Goal: Book appointment/travel/reservation

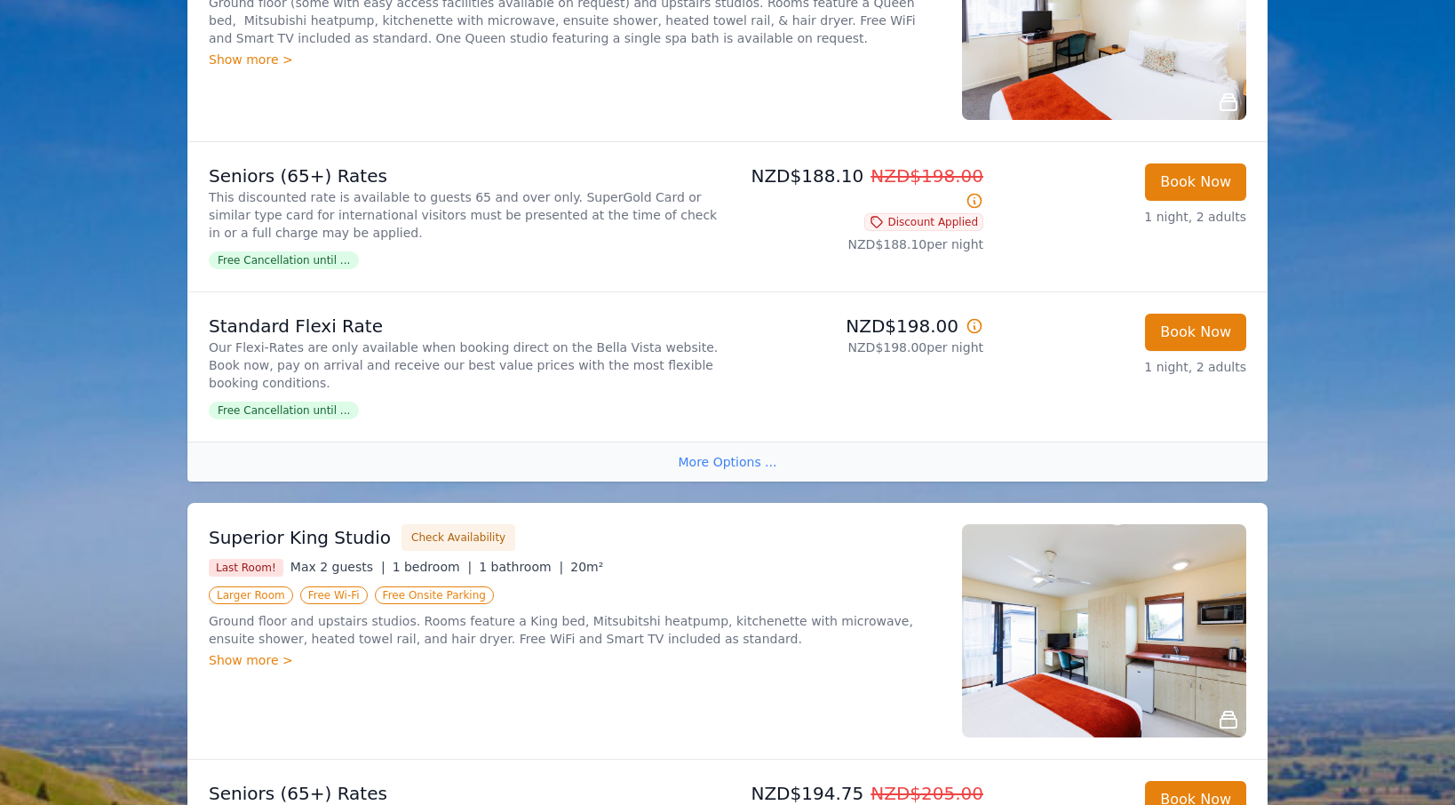
scroll to position [266, 0]
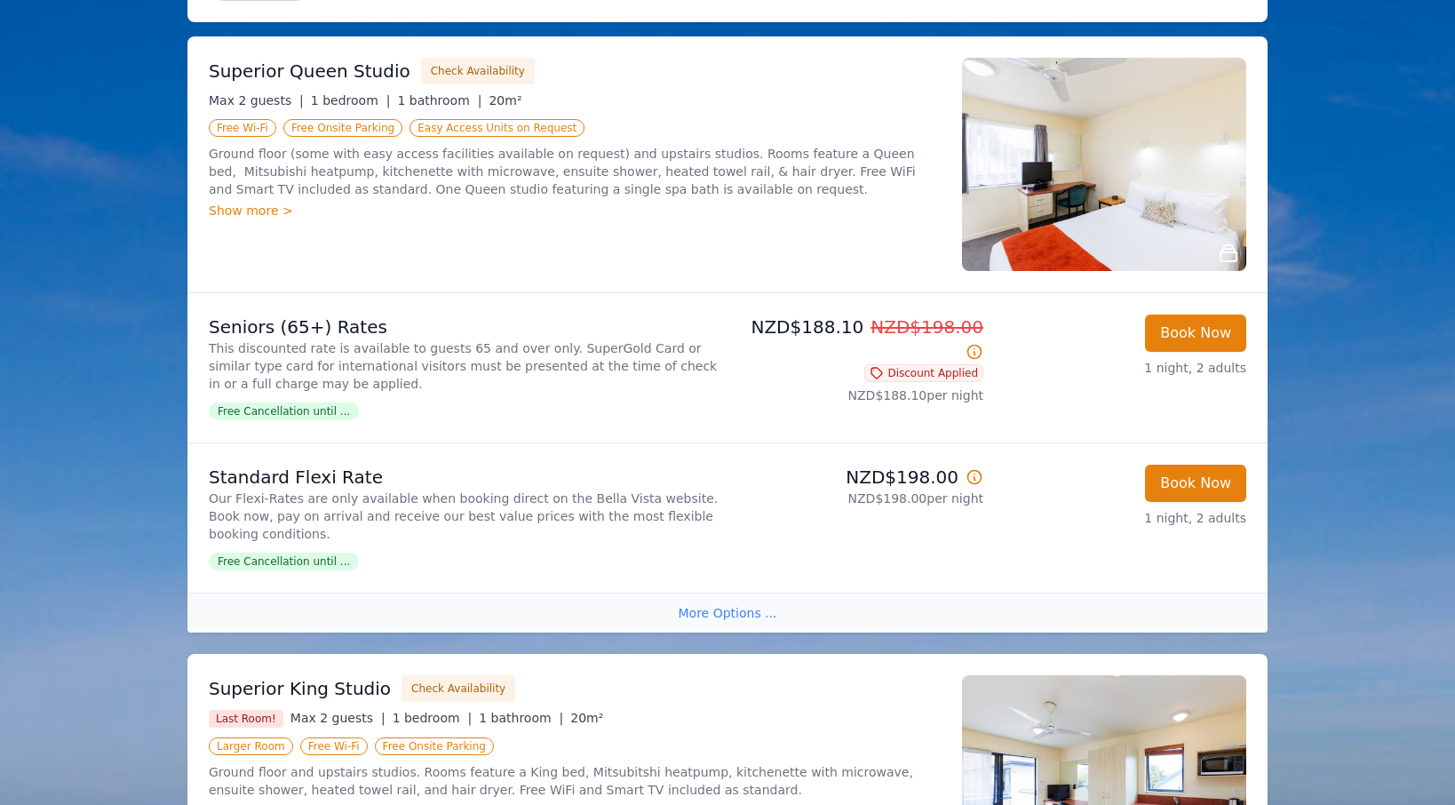
click at [255, 215] on div "Show more >" at bounding box center [575, 211] width 732 height 18
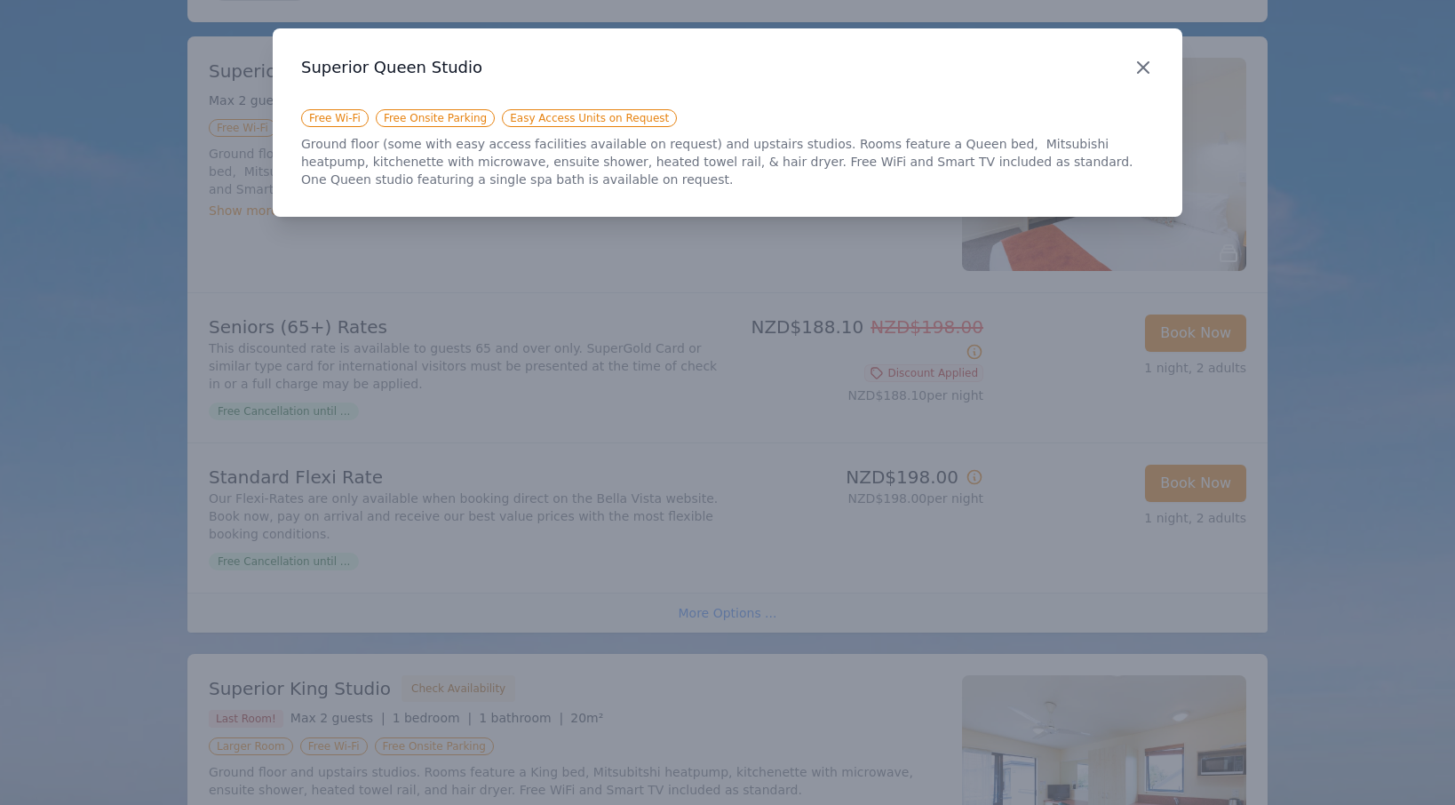
click at [1136, 70] on icon "button" at bounding box center [1143, 67] width 21 height 21
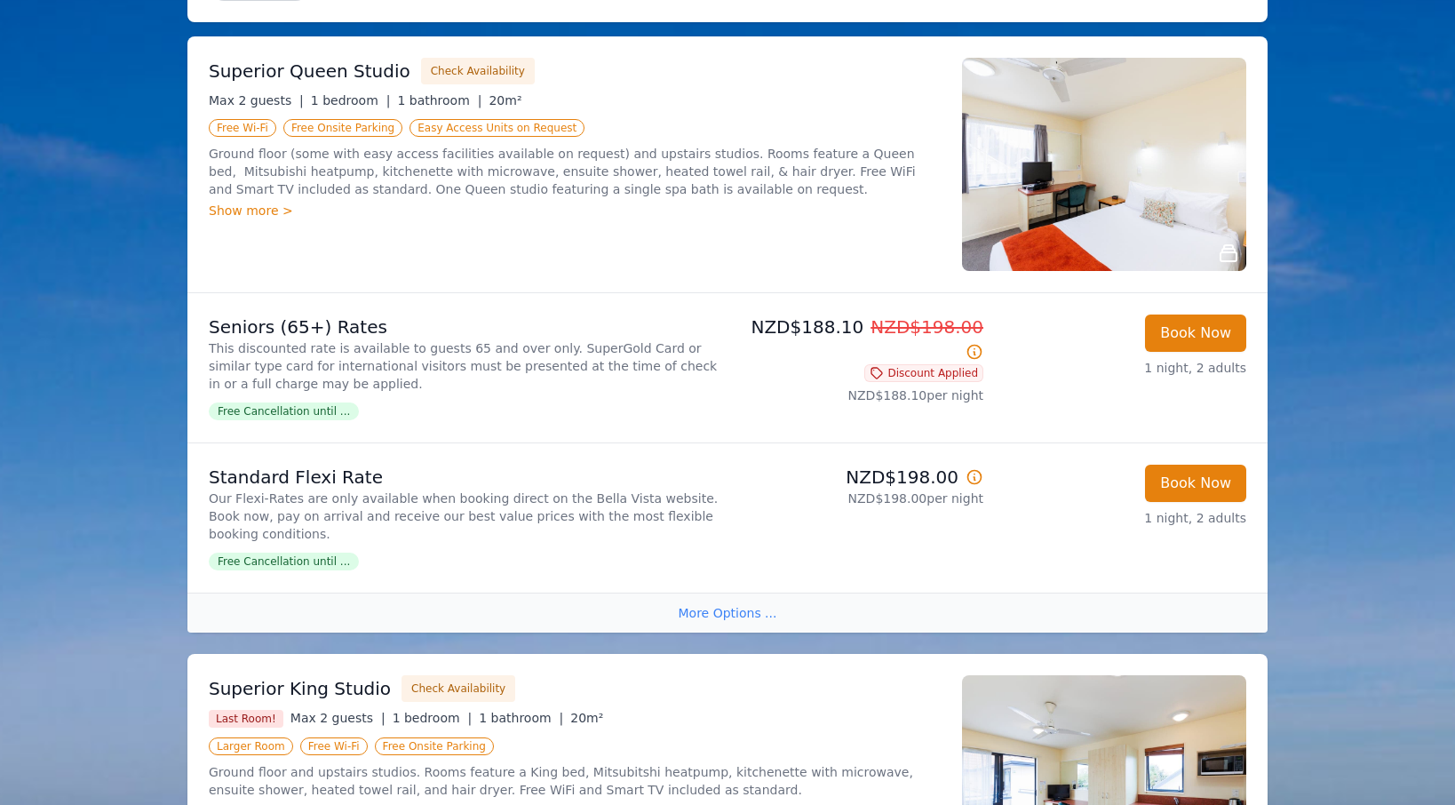
click at [1094, 159] on img at bounding box center [1104, 164] width 284 height 213
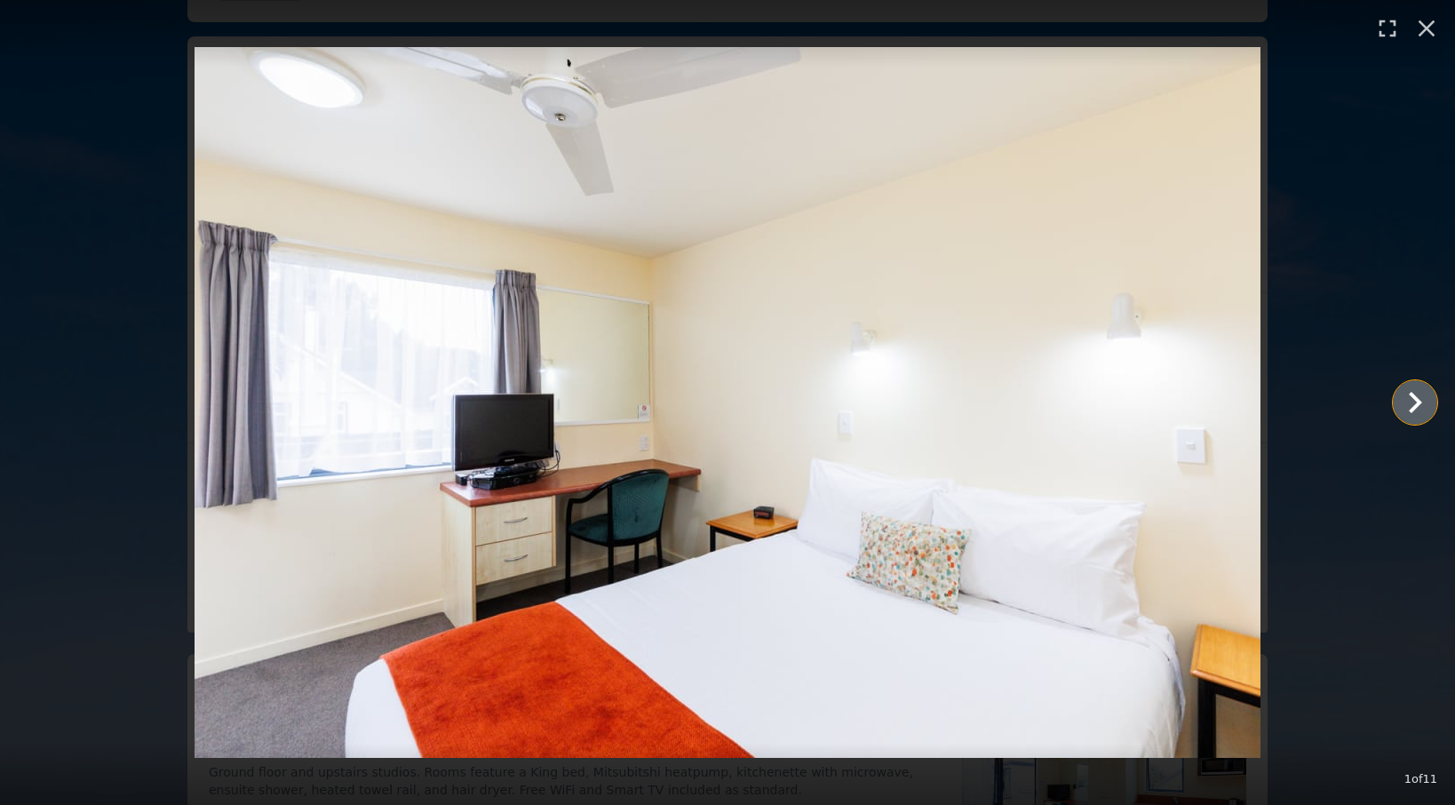
click at [1254, 397] on icon "Show slide 2 of 11" at bounding box center [1415, 402] width 43 height 43
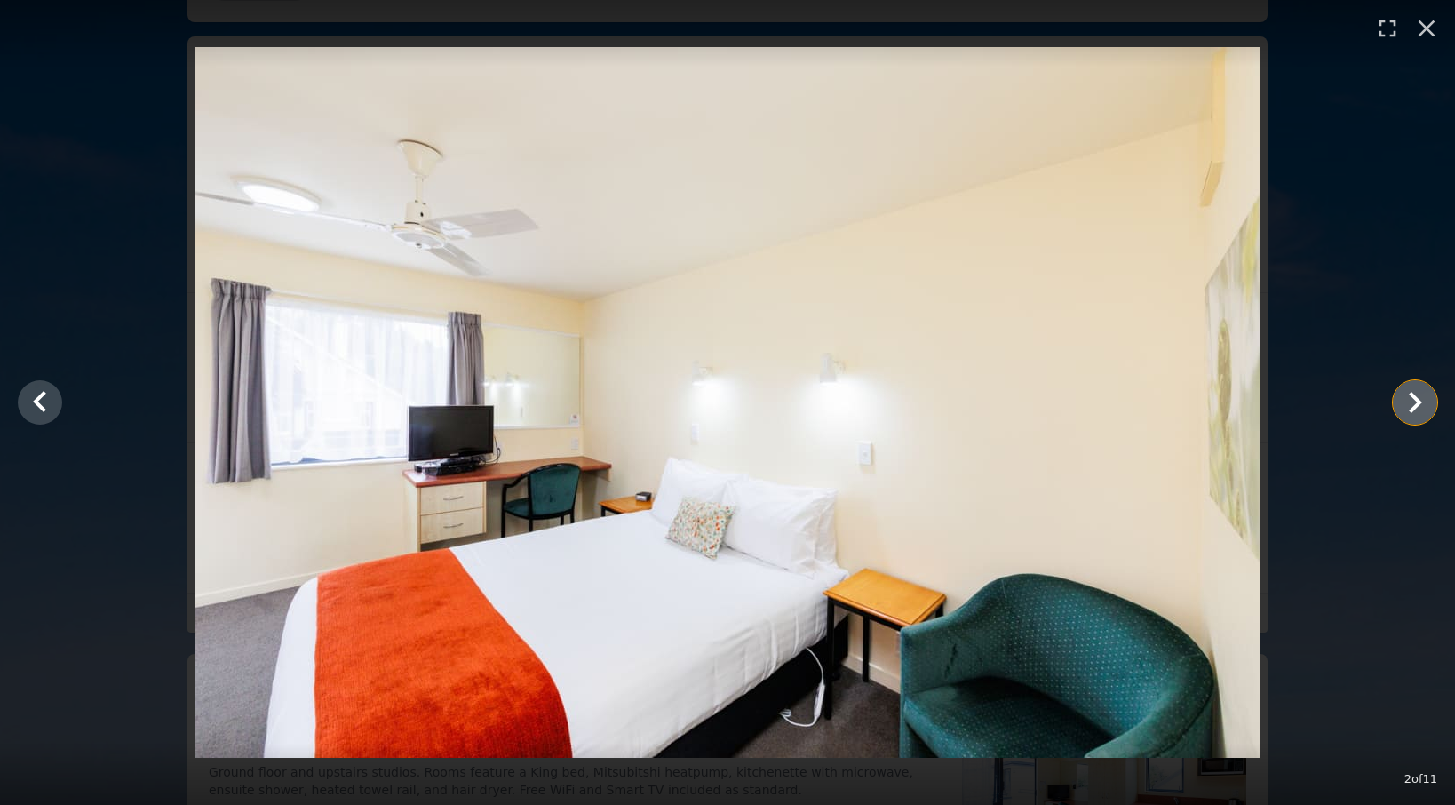
click at [1254, 397] on icon "Show slide 3 of 11" at bounding box center [1415, 402] width 43 height 43
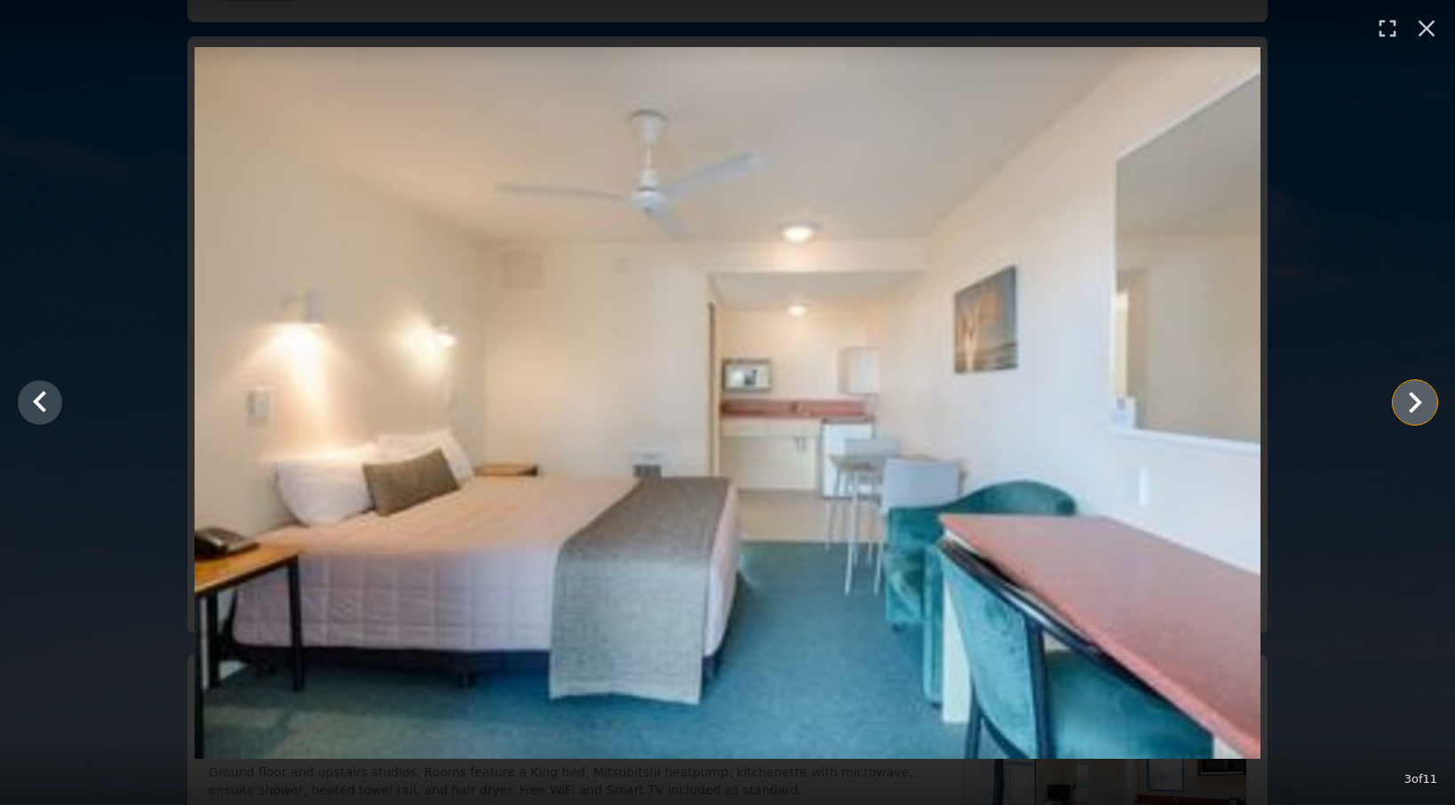
click at [1254, 397] on icon "Show slide 4 of 11" at bounding box center [1415, 402] width 43 height 43
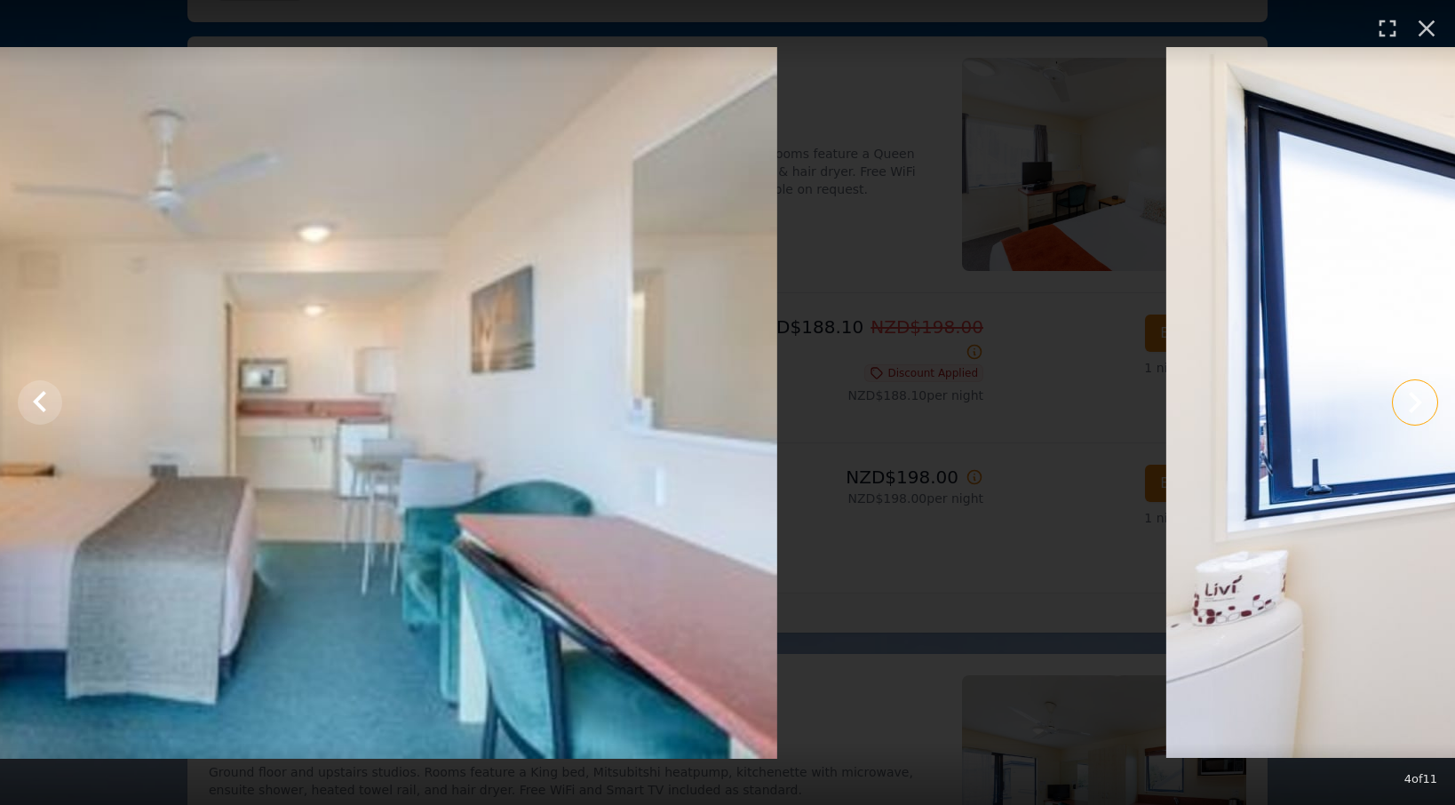
click at [1254, 397] on icon "Show slide 5 of 11" at bounding box center [1415, 402] width 43 height 43
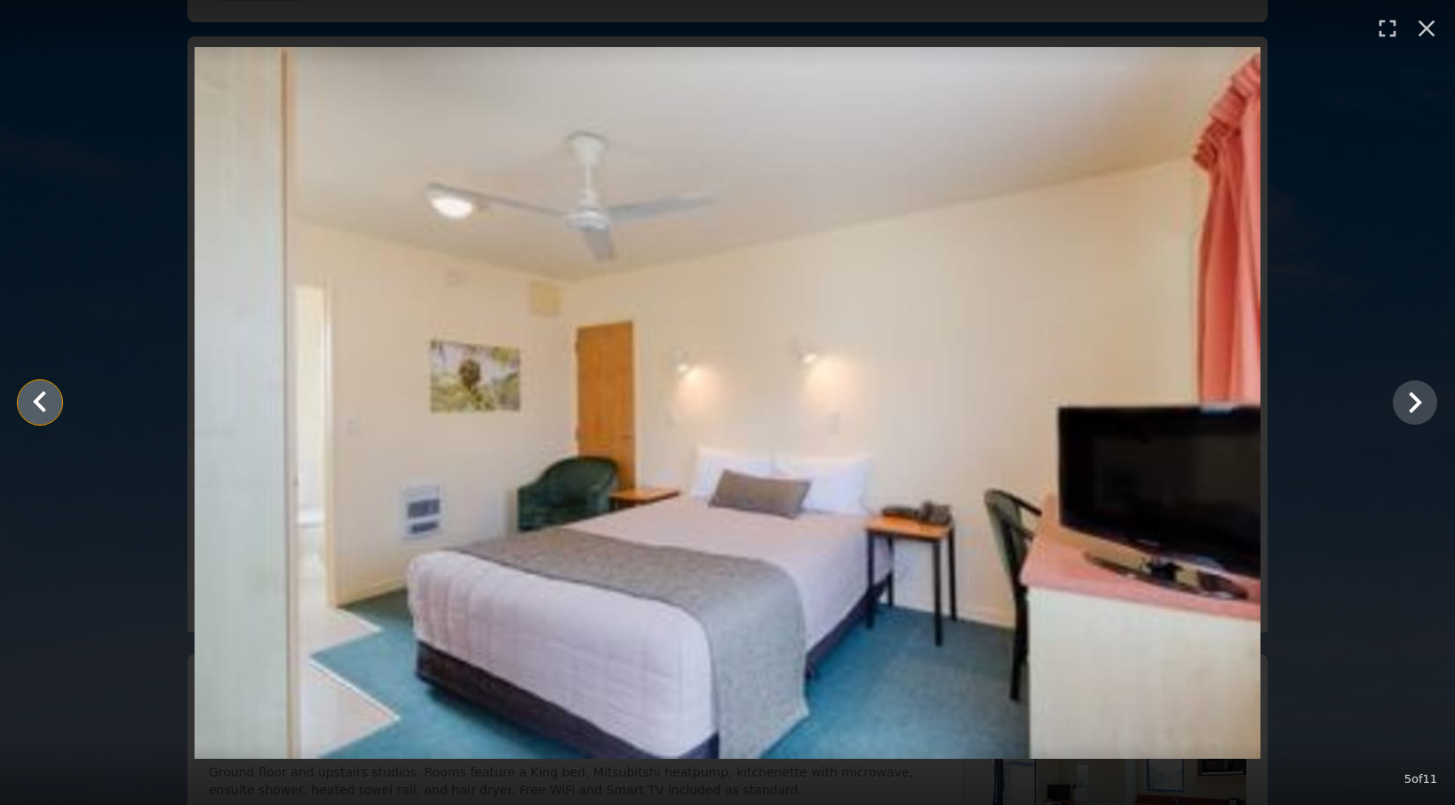
click at [40, 397] on icon "Show slide 4 of 11" at bounding box center [39, 401] width 13 height 21
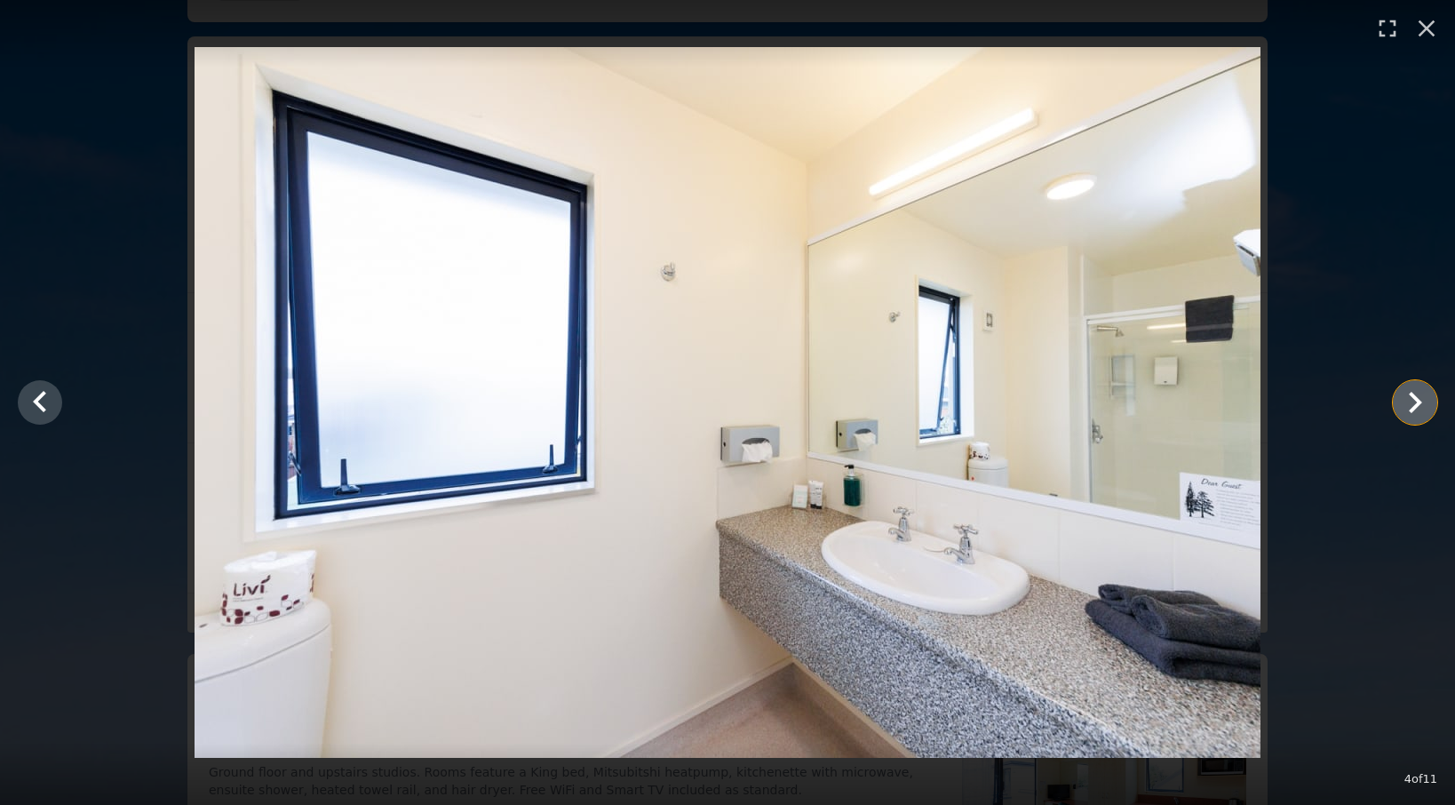
click at [1254, 407] on icon "Show slide 5 of 11" at bounding box center [1415, 402] width 43 height 43
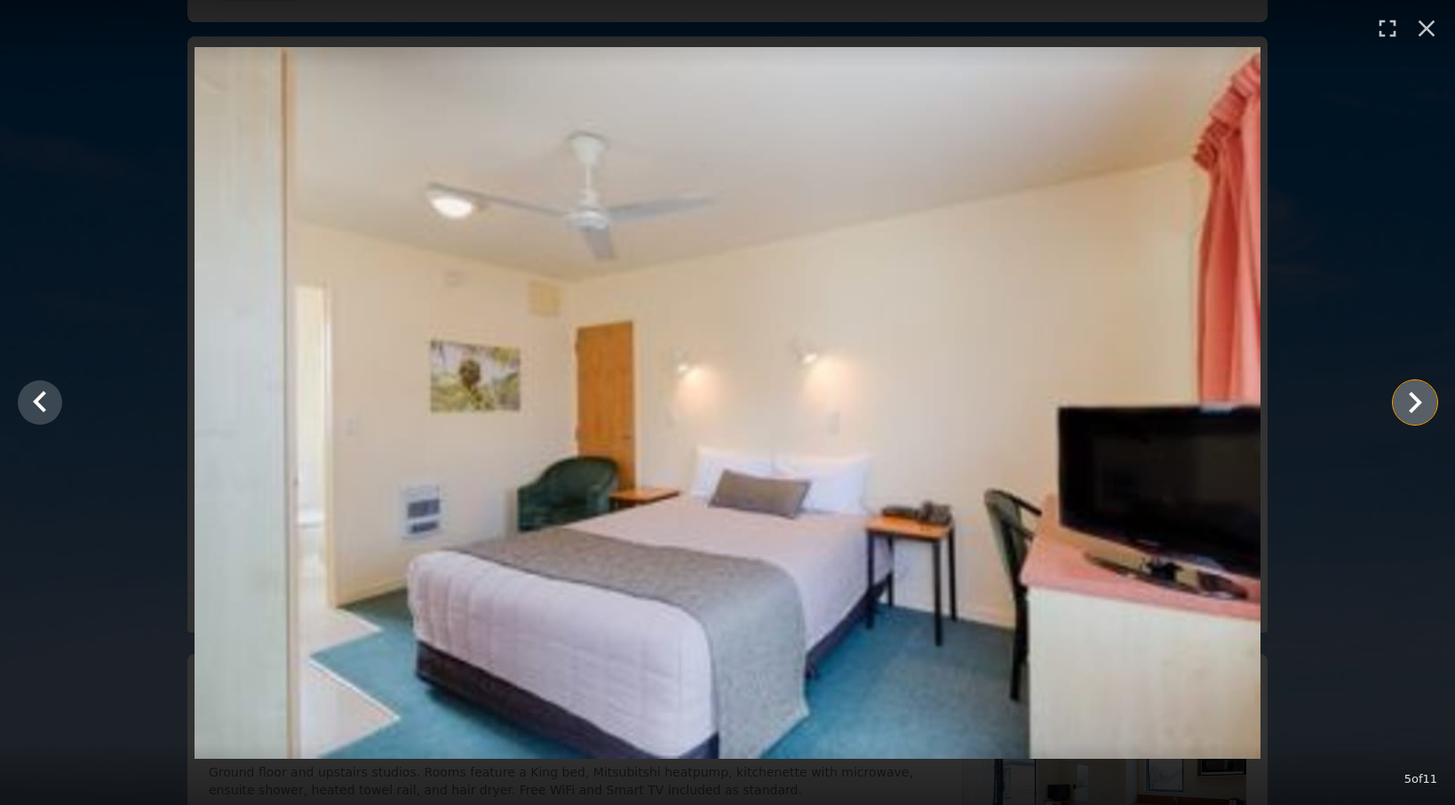
click at [1254, 407] on icon "Show slide 6 of 11" at bounding box center [1415, 402] width 43 height 43
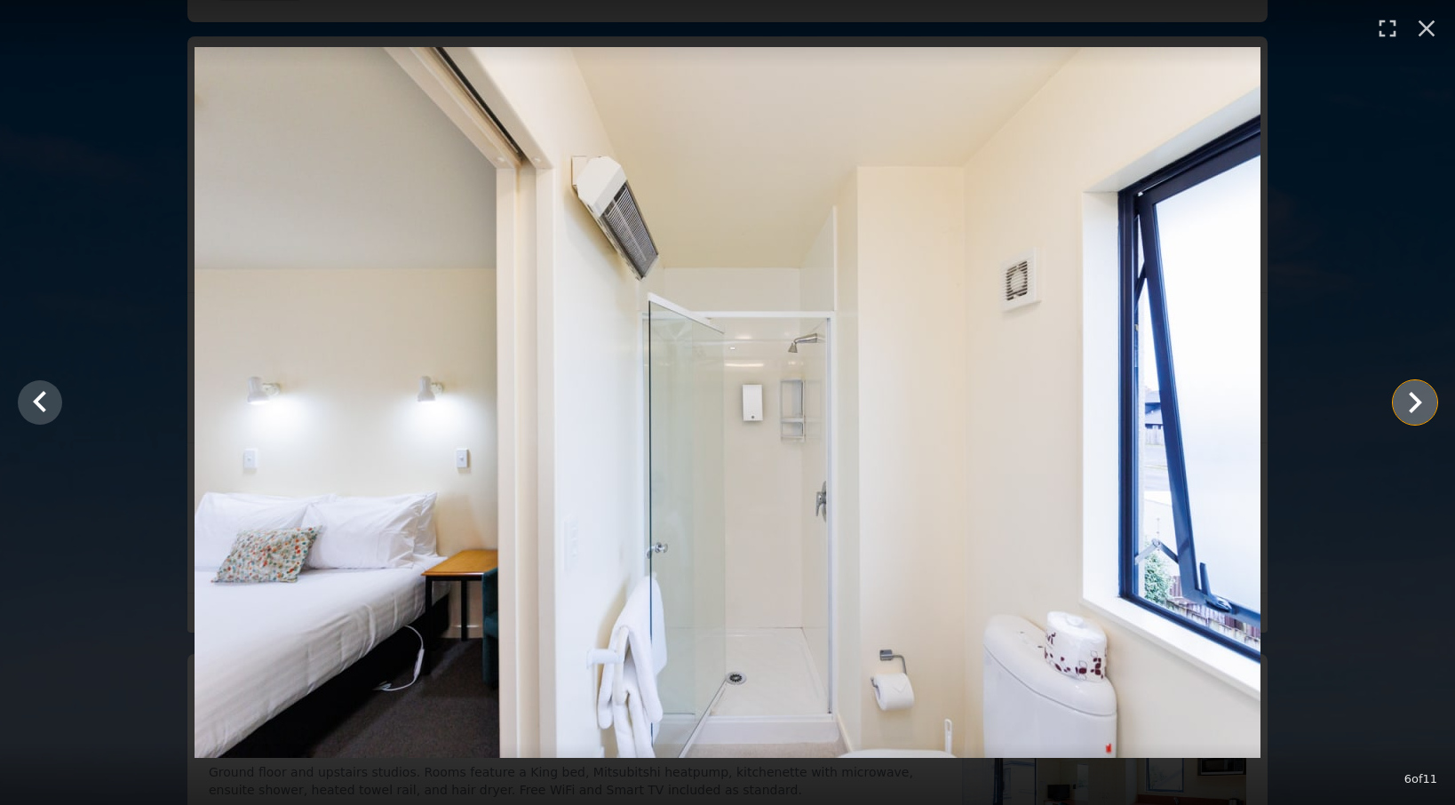
click at [1254, 407] on icon "Show slide 7 of 11" at bounding box center [1415, 402] width 43 height 43
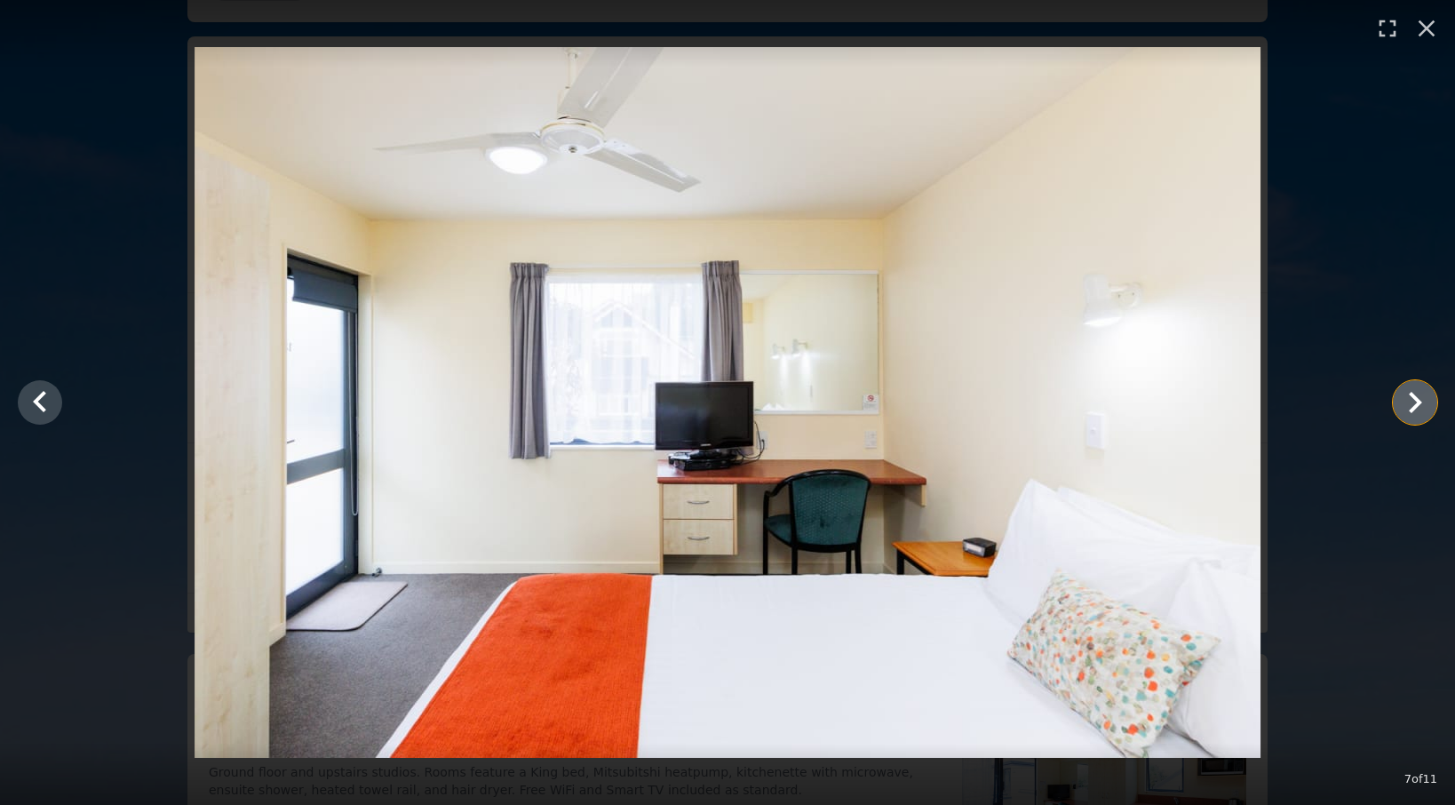
click at [1254, 407] on icon "Show slide 8 of 11" at bounding box center [1415, 402] width 43 height 43
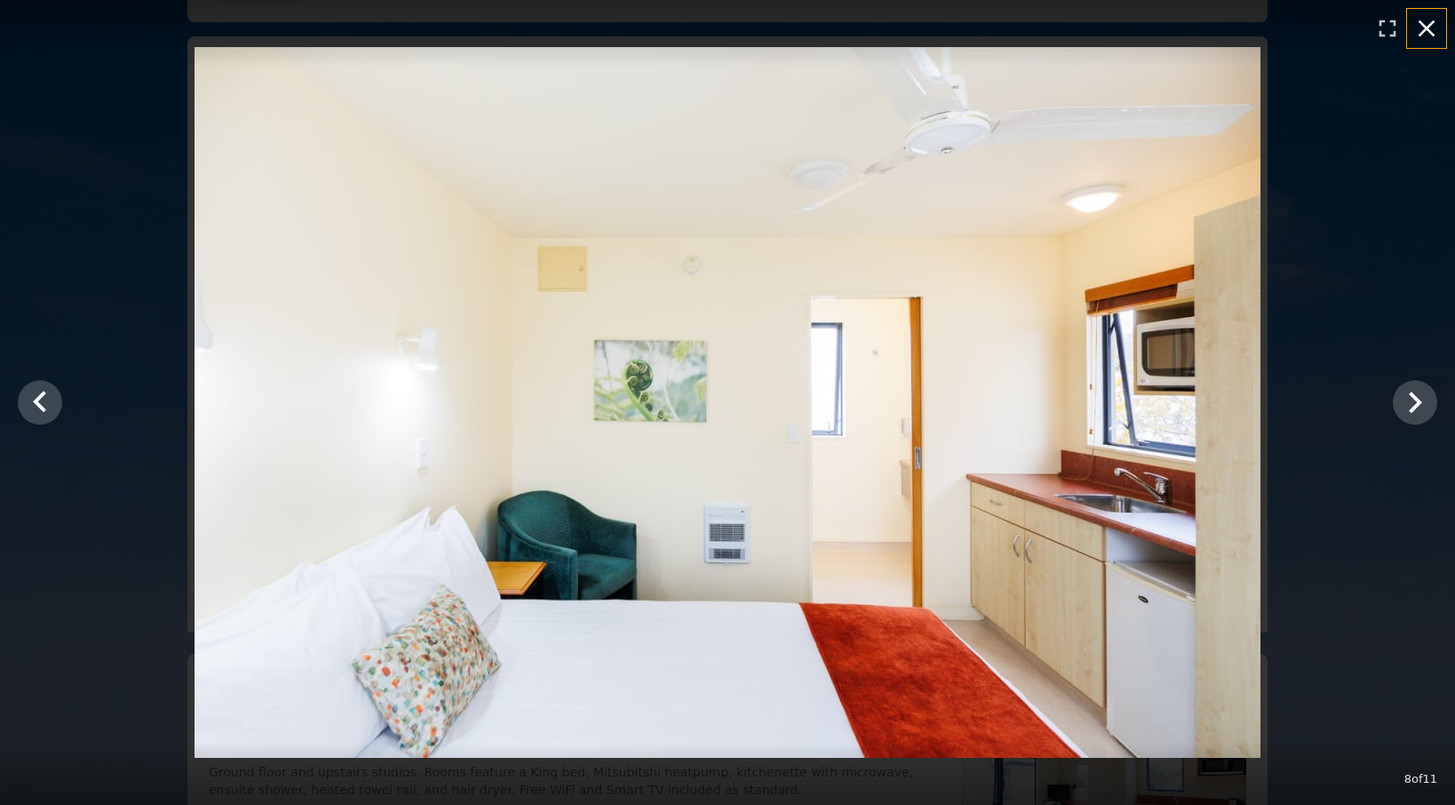
click at [1254, 27] on icon "button" at bounding box center [1427, 28] width 17 height 17
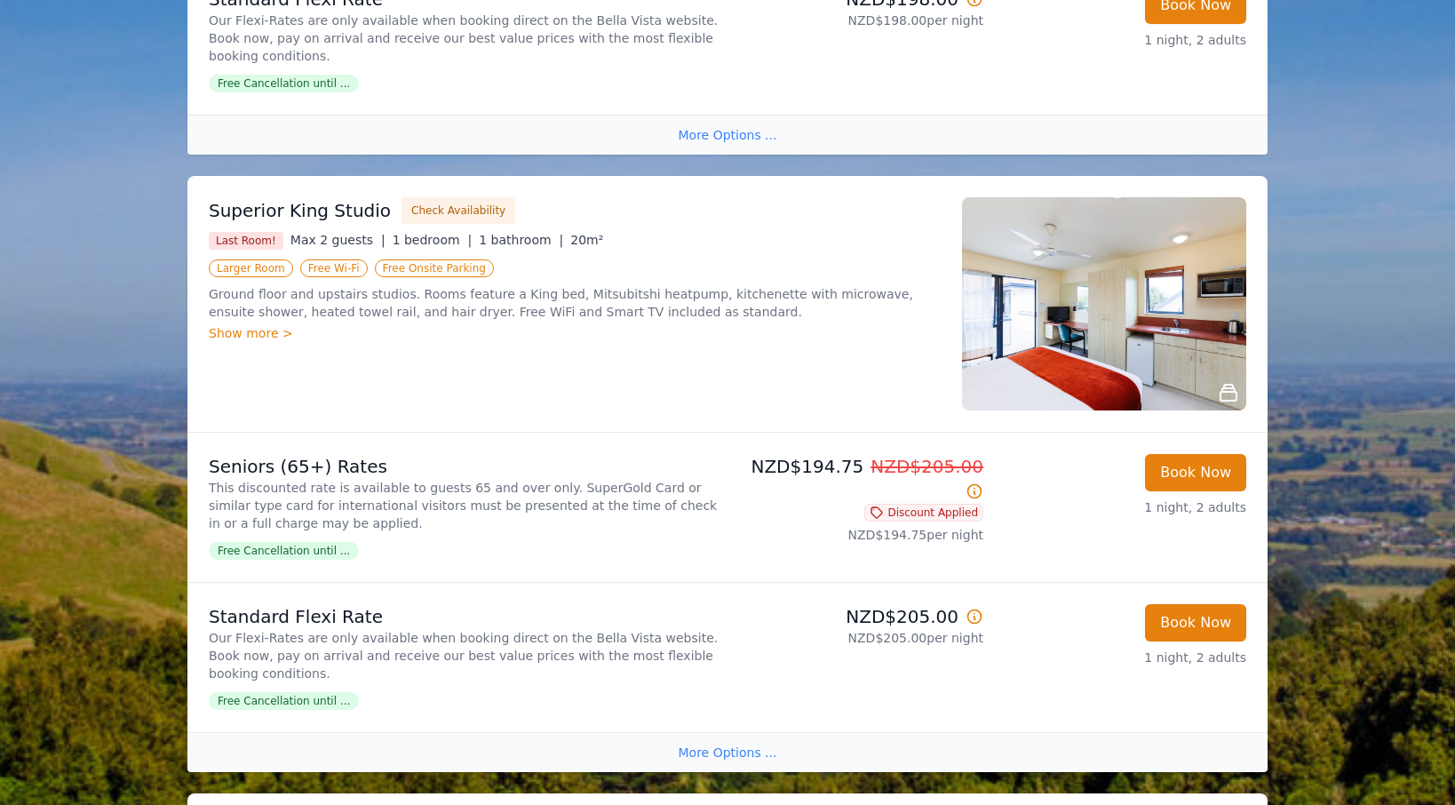
scroll to position [811, 0]
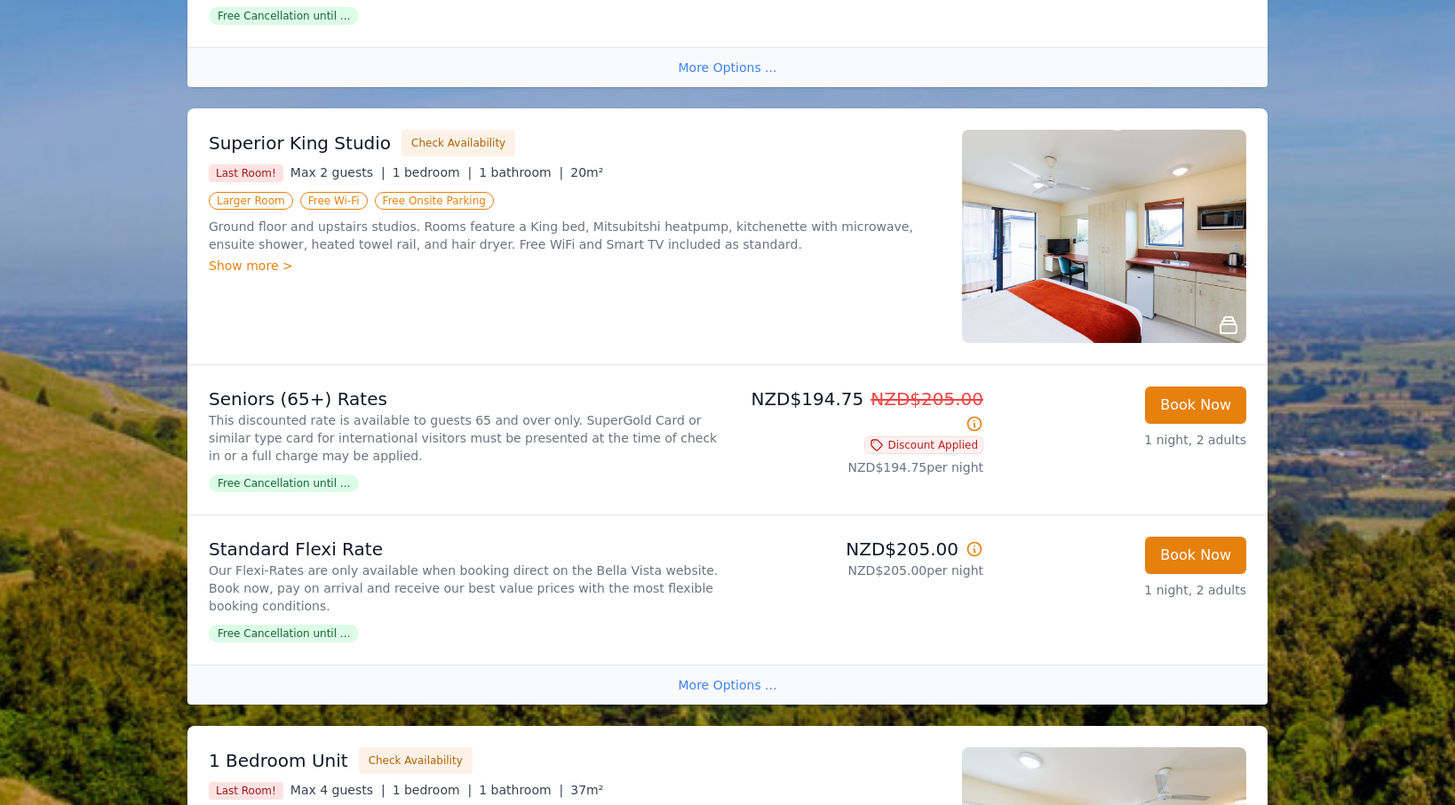
click at [1187, 244] on img at bounding box center [1104, 236] width 284 height 213
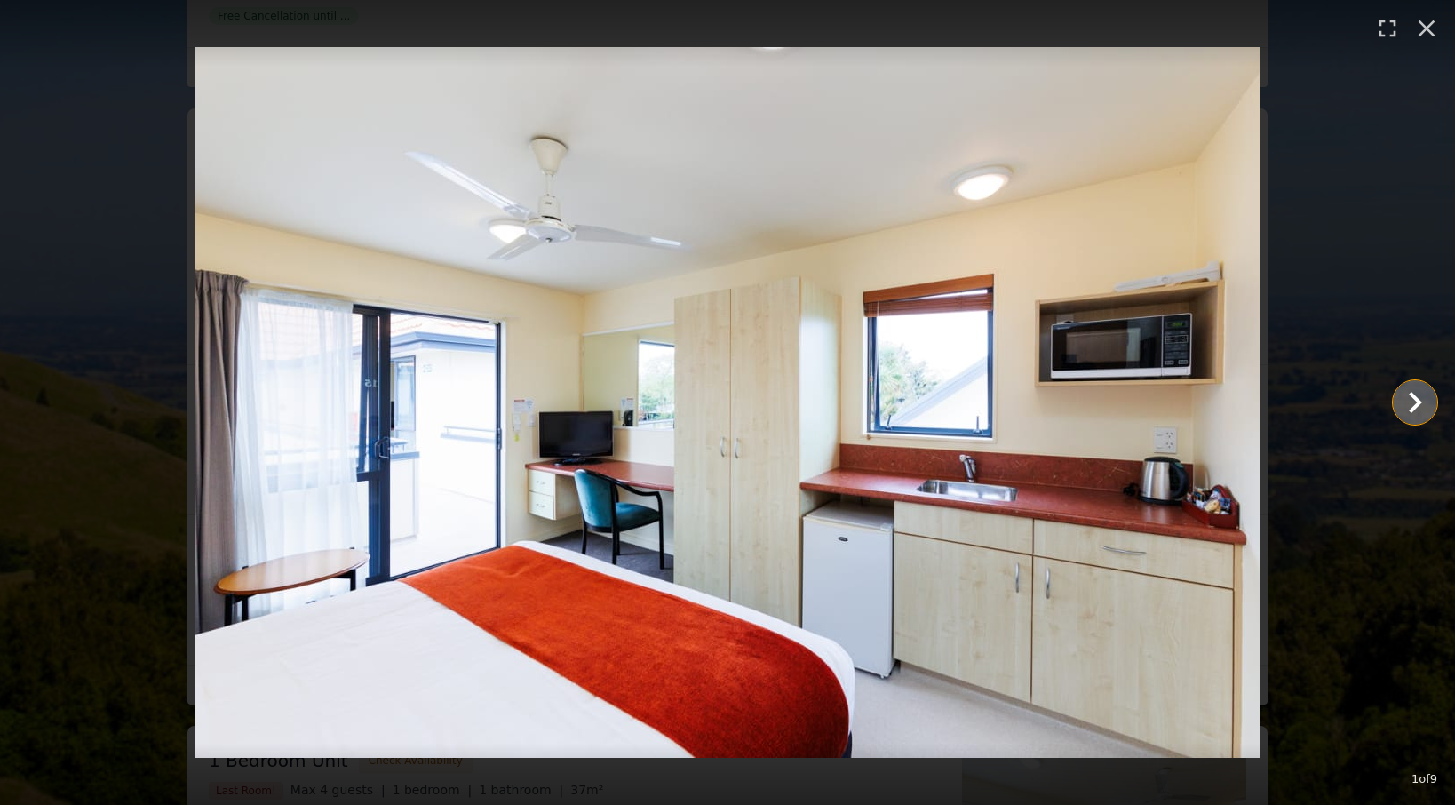
click at [1254, 387] on icon "Show slide 2 of 9" at bounding box center [1415, 402] width 43 height 43
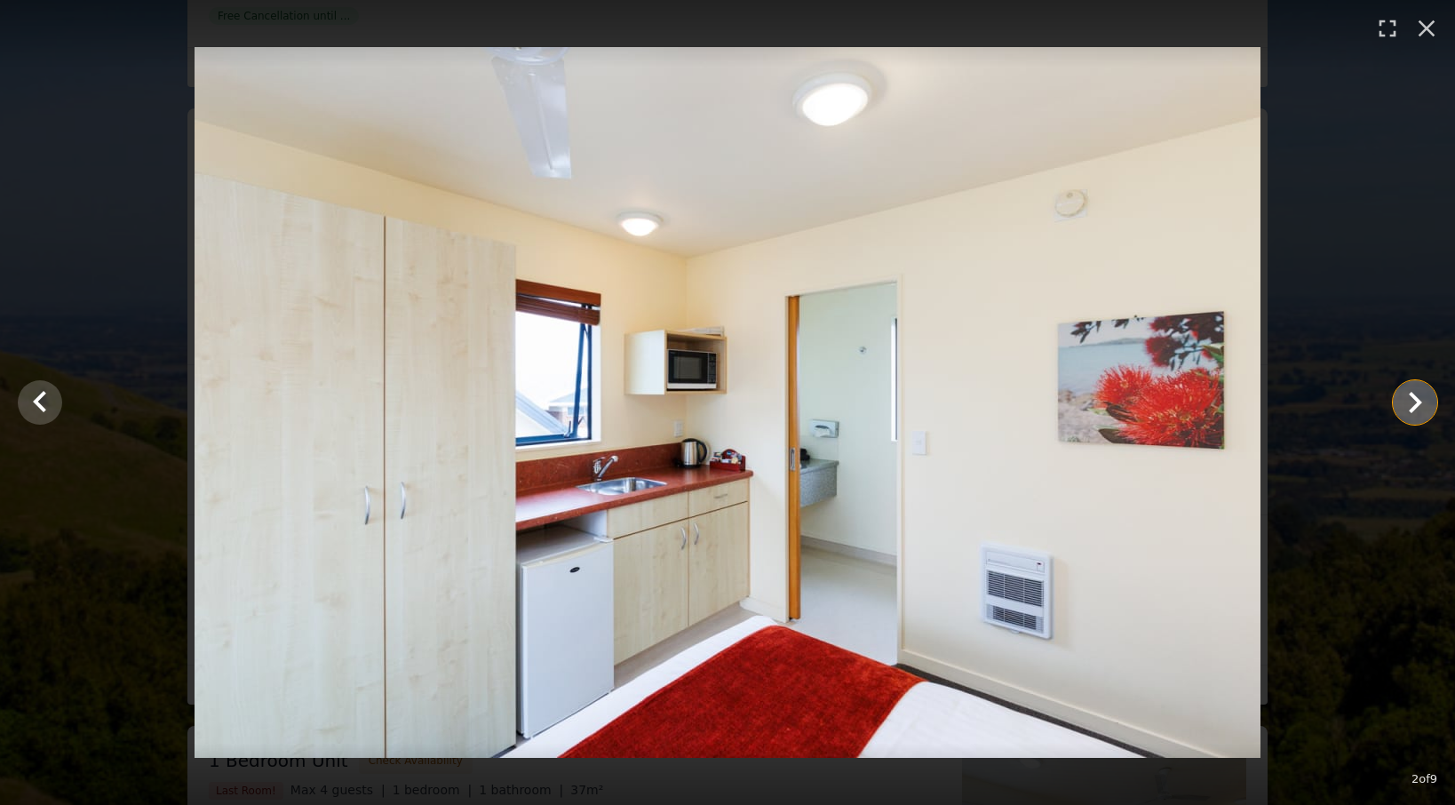
click at [1254, 387] on icon "Show slide 3 of 9" at bounding box center [1415, 402] width 43 height 43
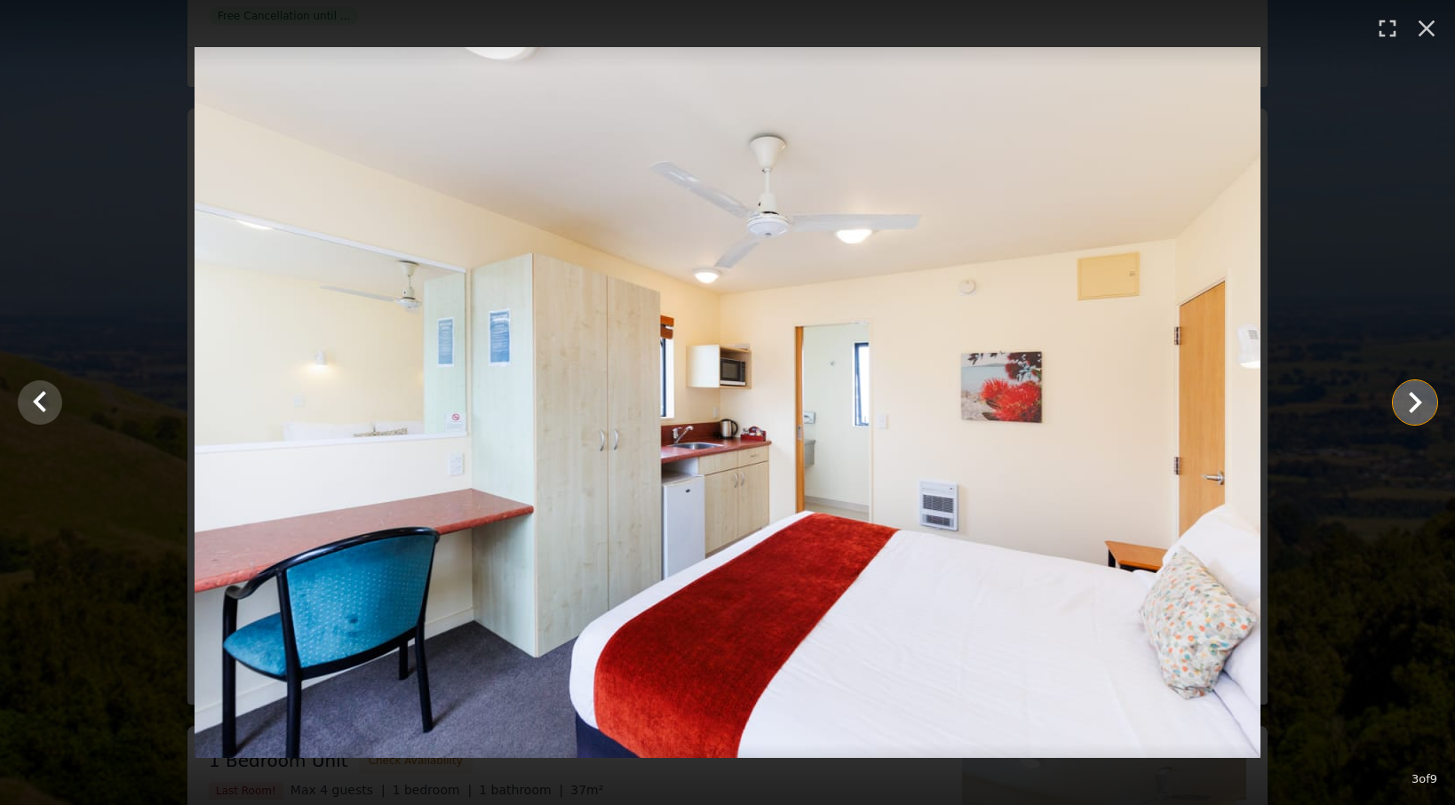
click at [1254, 387] on icon "Show slide 4 of 9" at bounding box center [1415, 402] width 43 height 43
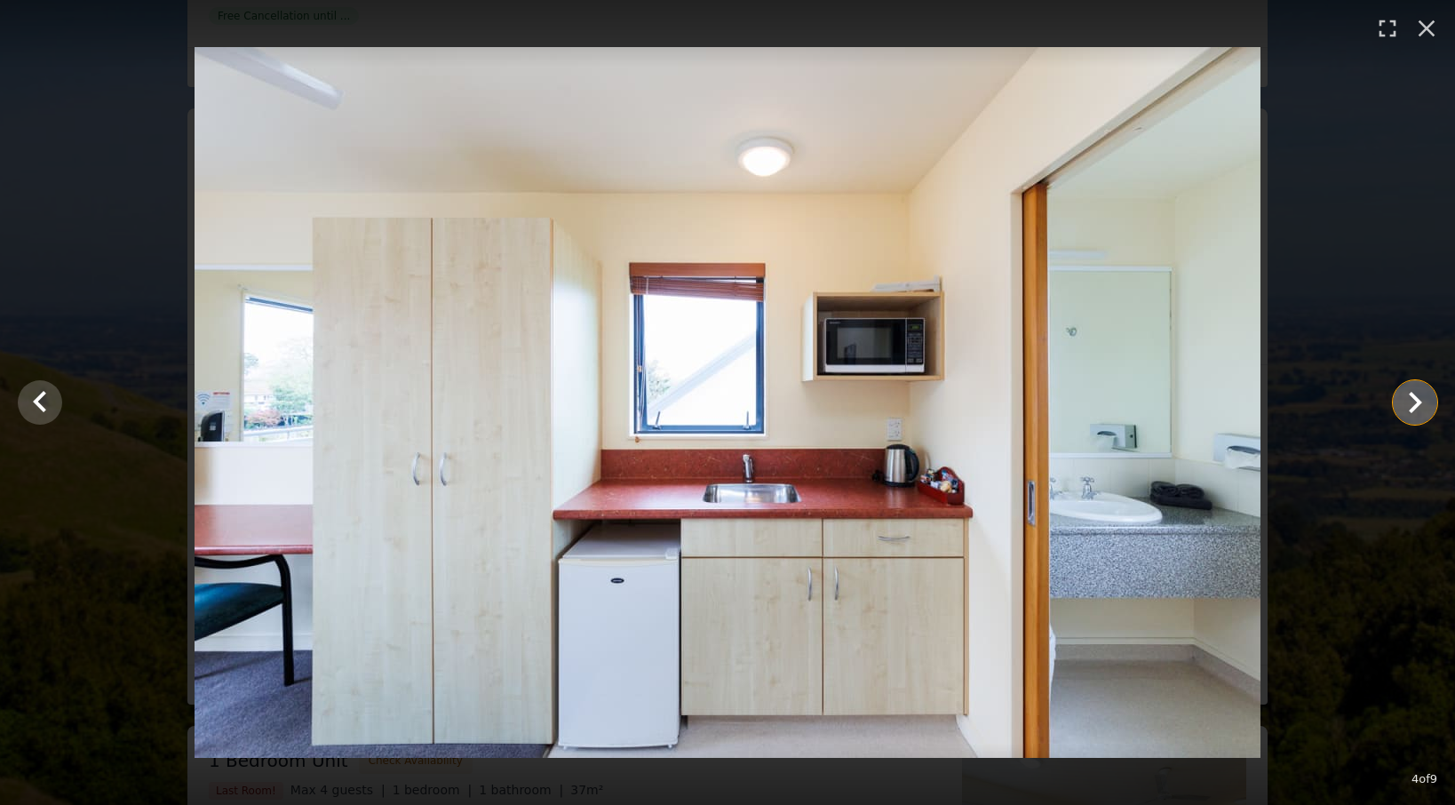
click at [1254, 387] on icon "Show slide 5 of 9" at bounding box center [1415, 402] width 43 height 43
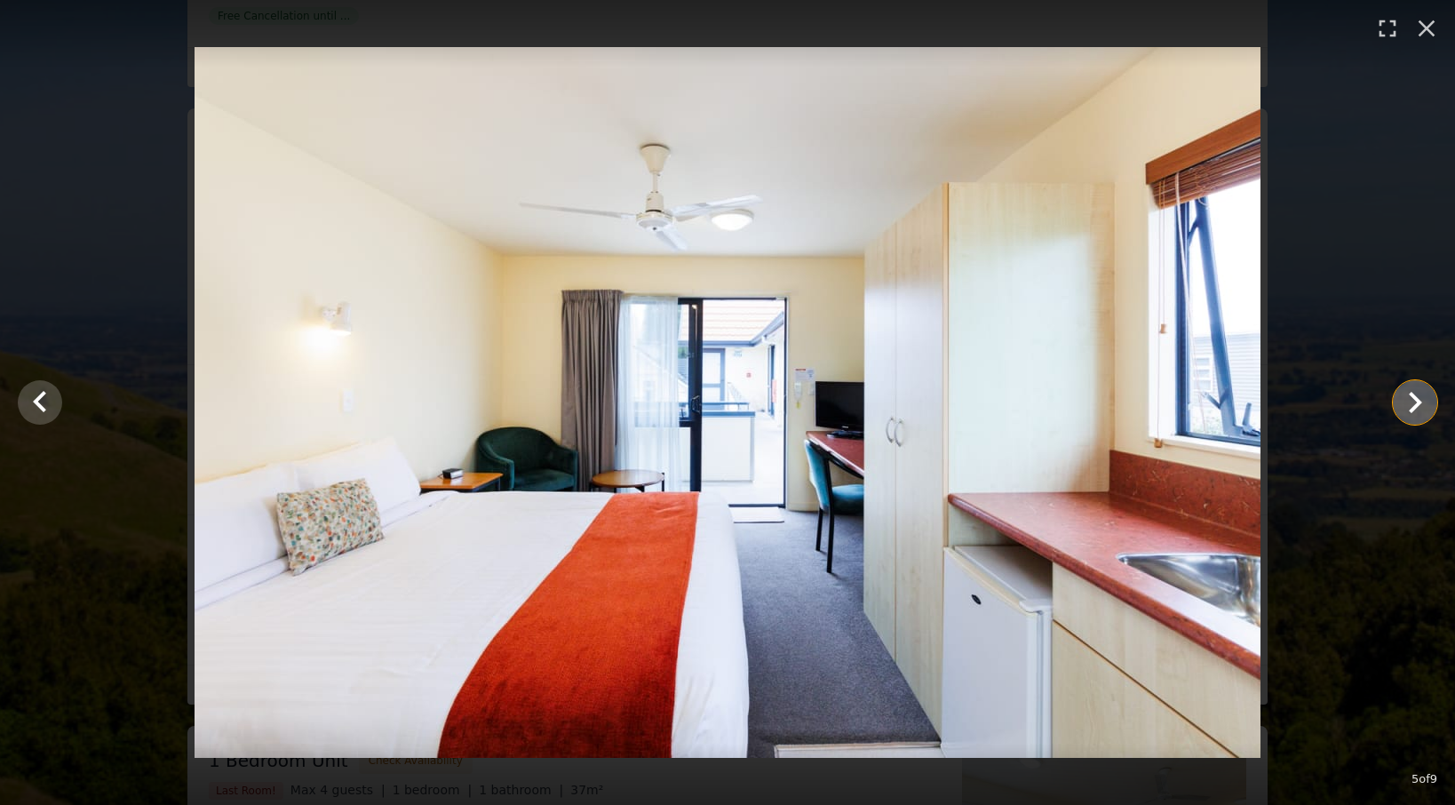
click at [1254, 387] on icon "Show slide 6 of 9" at bounding box center [1415, 402] width 43 height 43
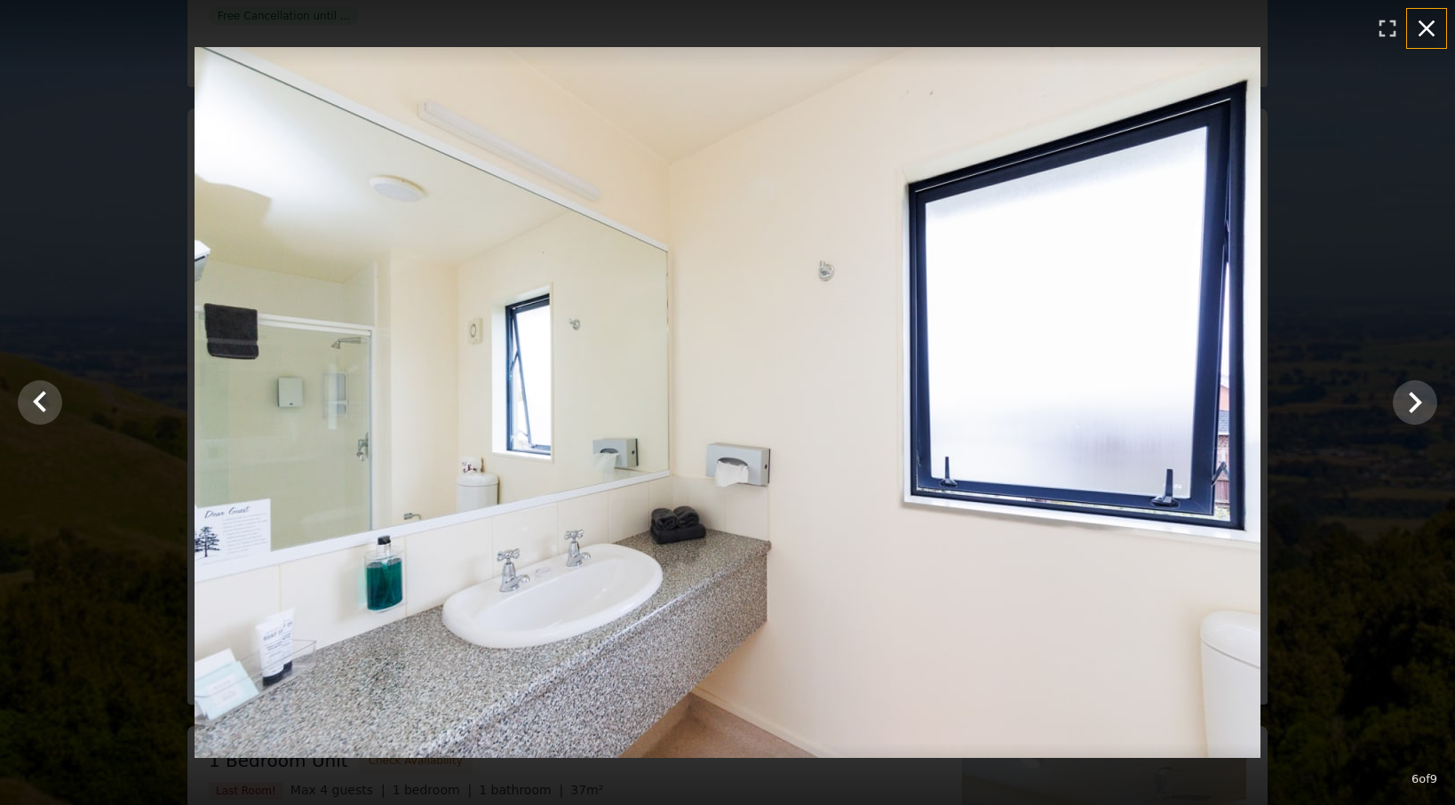
click at [1254, 28] on icon "button" at bounding box center [1427, 28] width 28 height 28
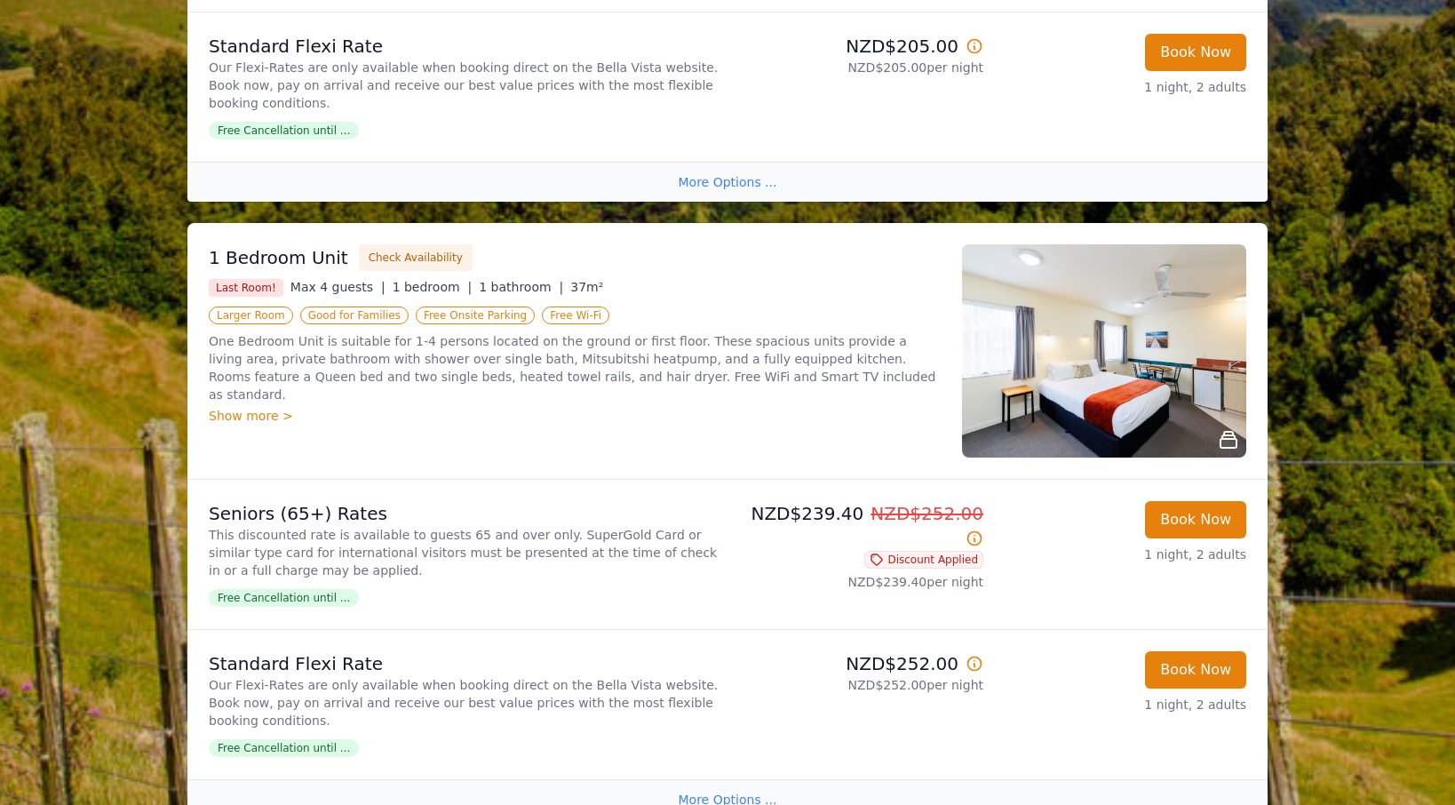
scroll to position [1316, 0]
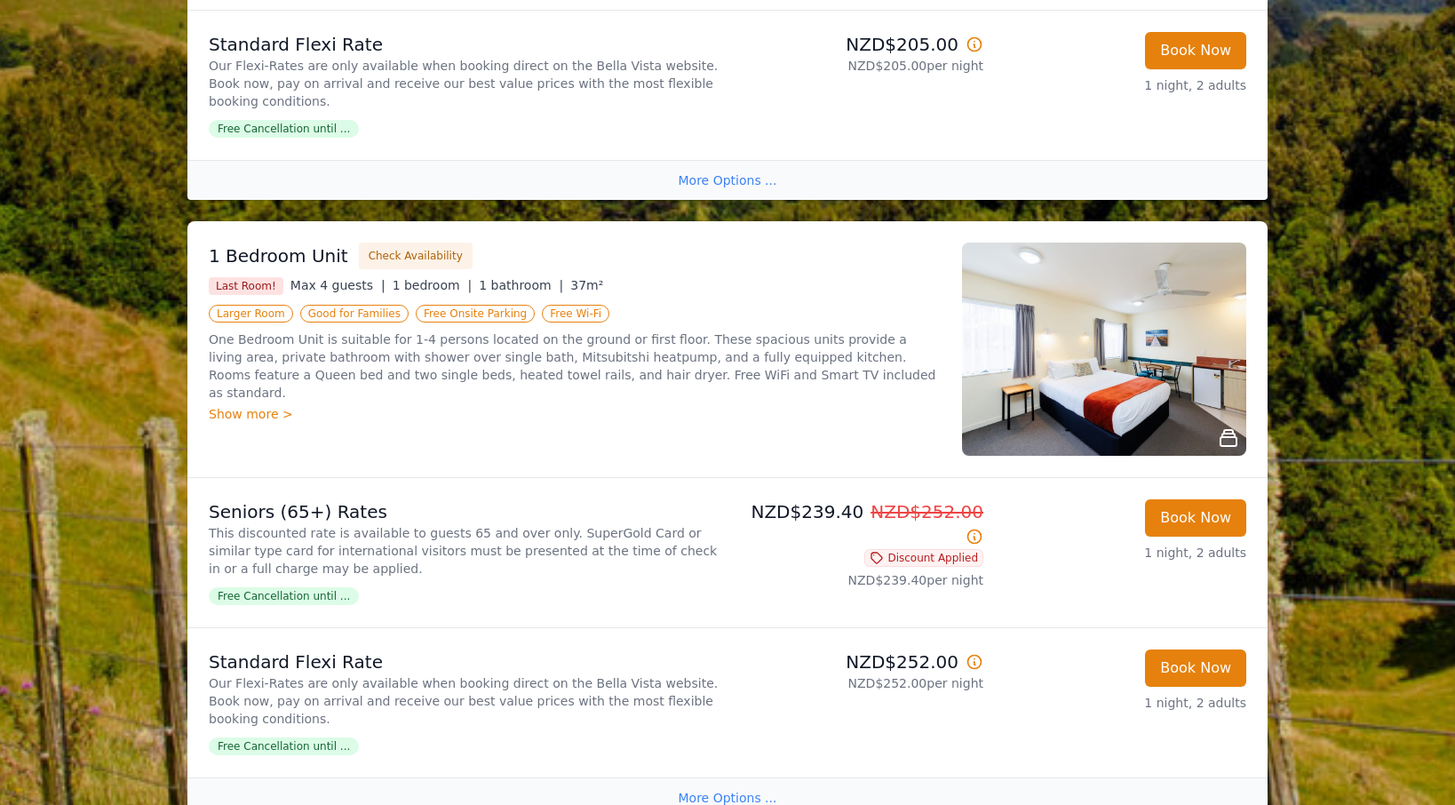
click at [593, 378] on p "One Bedroom Unit is suitable for 1-4 persons located on the ground or first flo…" at bounding box center [575, 365] width 732 height 71
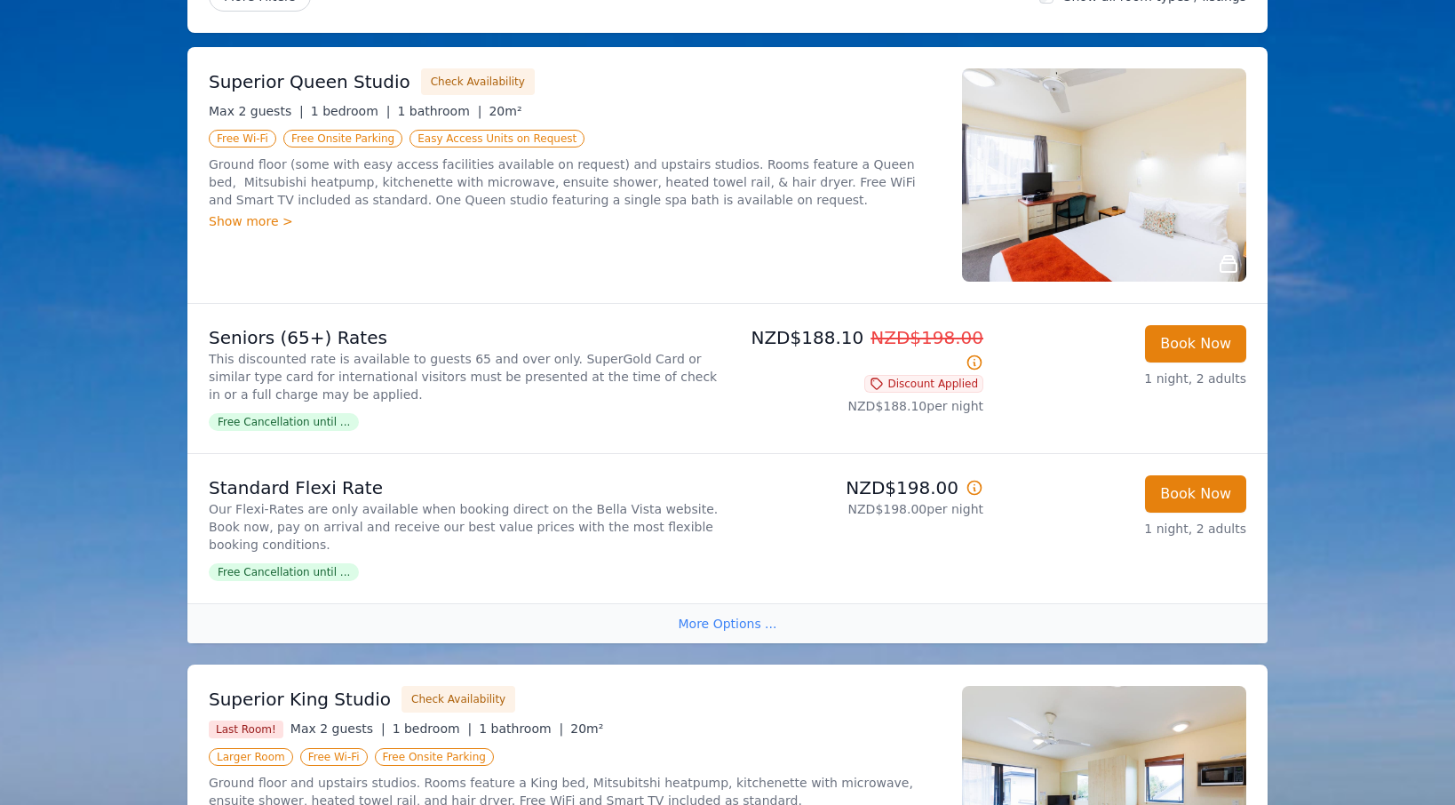
scroll to position [257, 0]
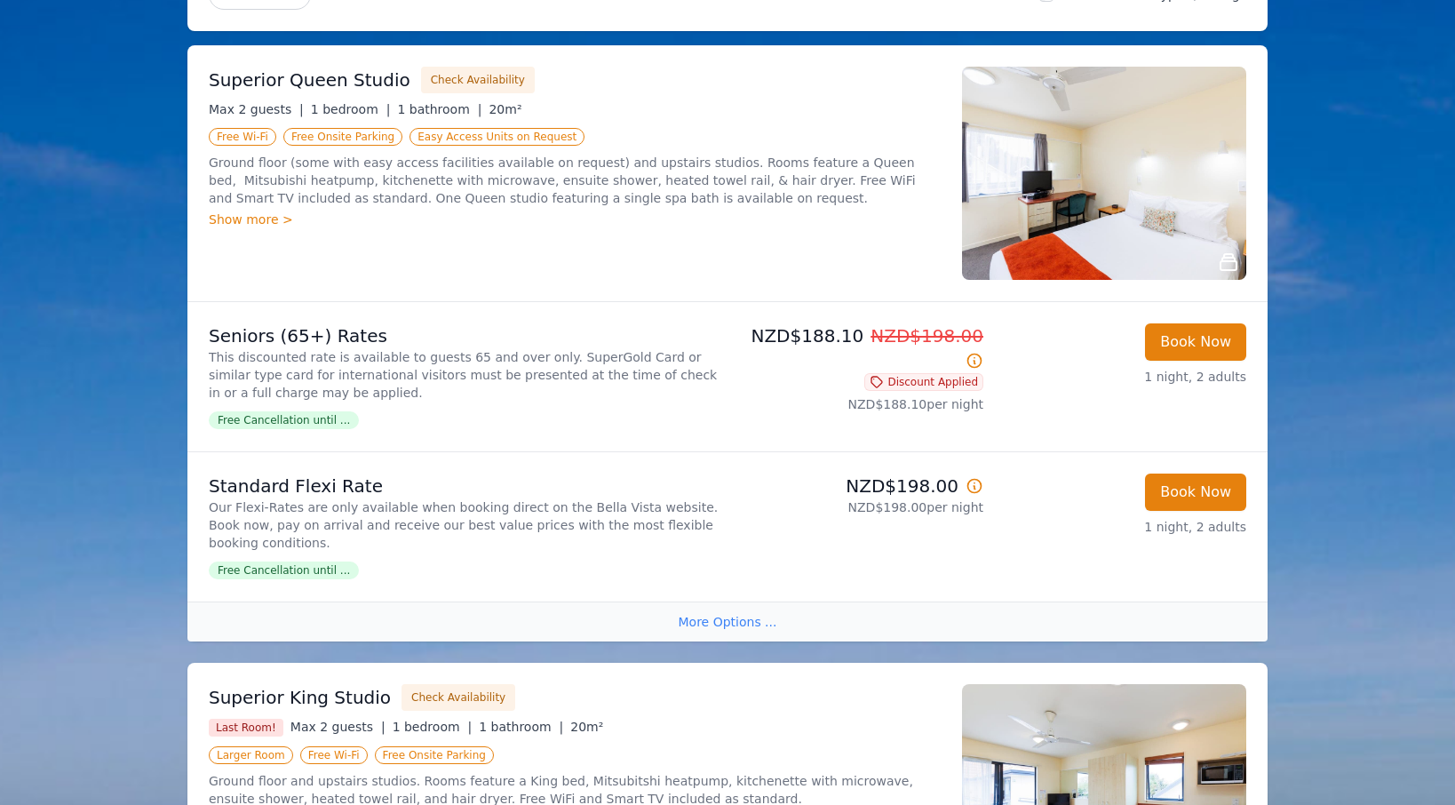
click at [694, 611] on div "More Options ..." at bounding box center [727, 621] width 1080 height 40
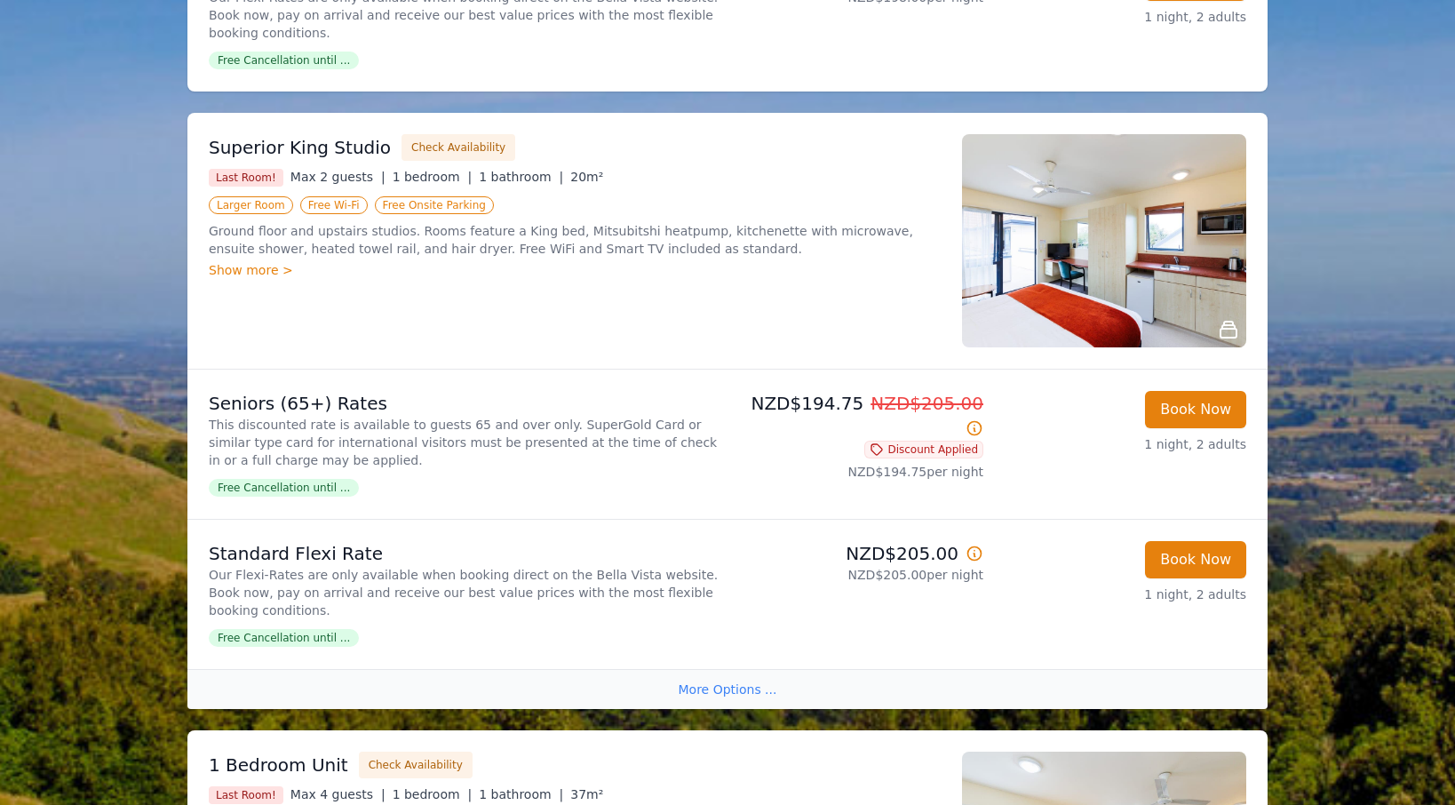
scroll to position [769, 0]
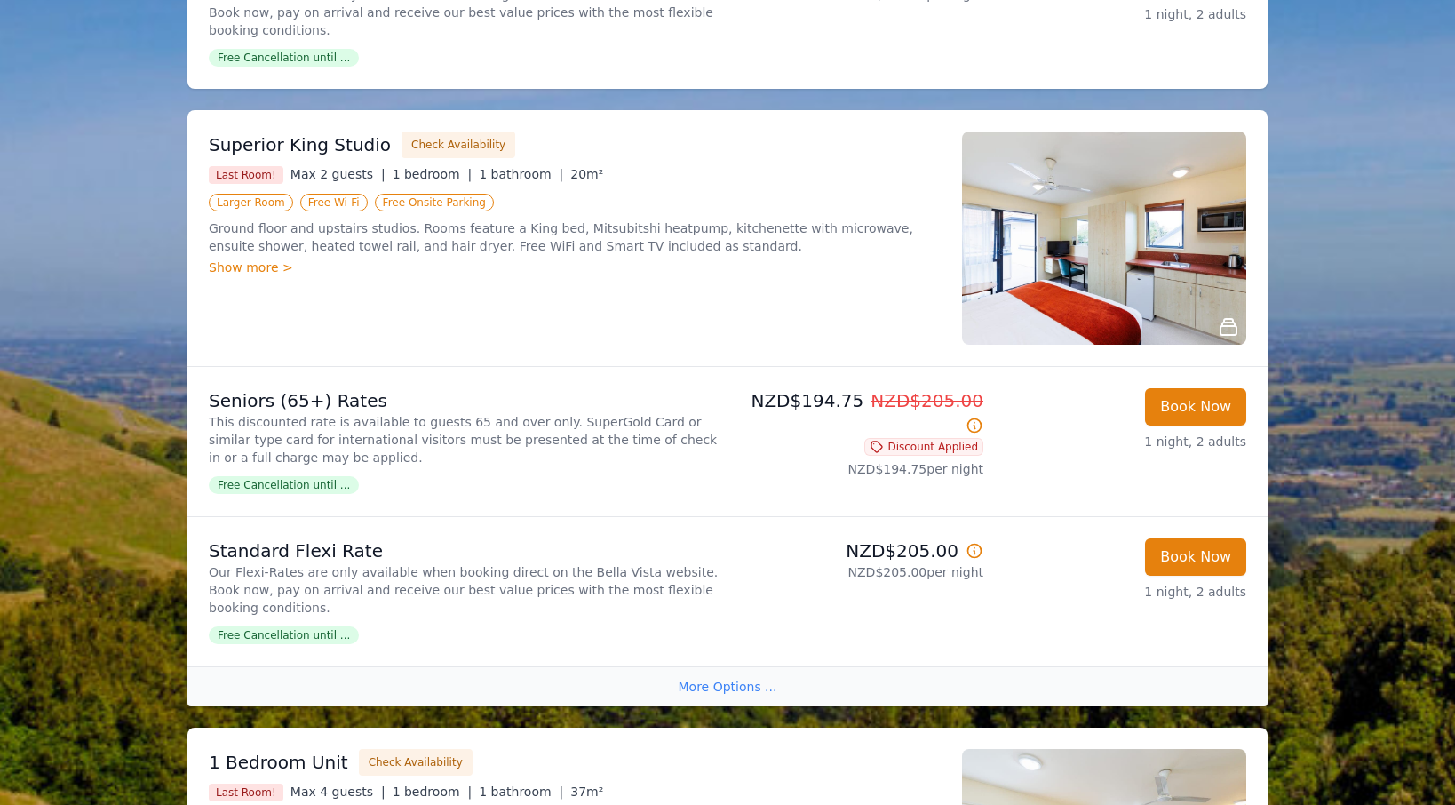
click at [700, 686] on div "More Options ..." at bounding box center [727, 686] width 1080 height 40
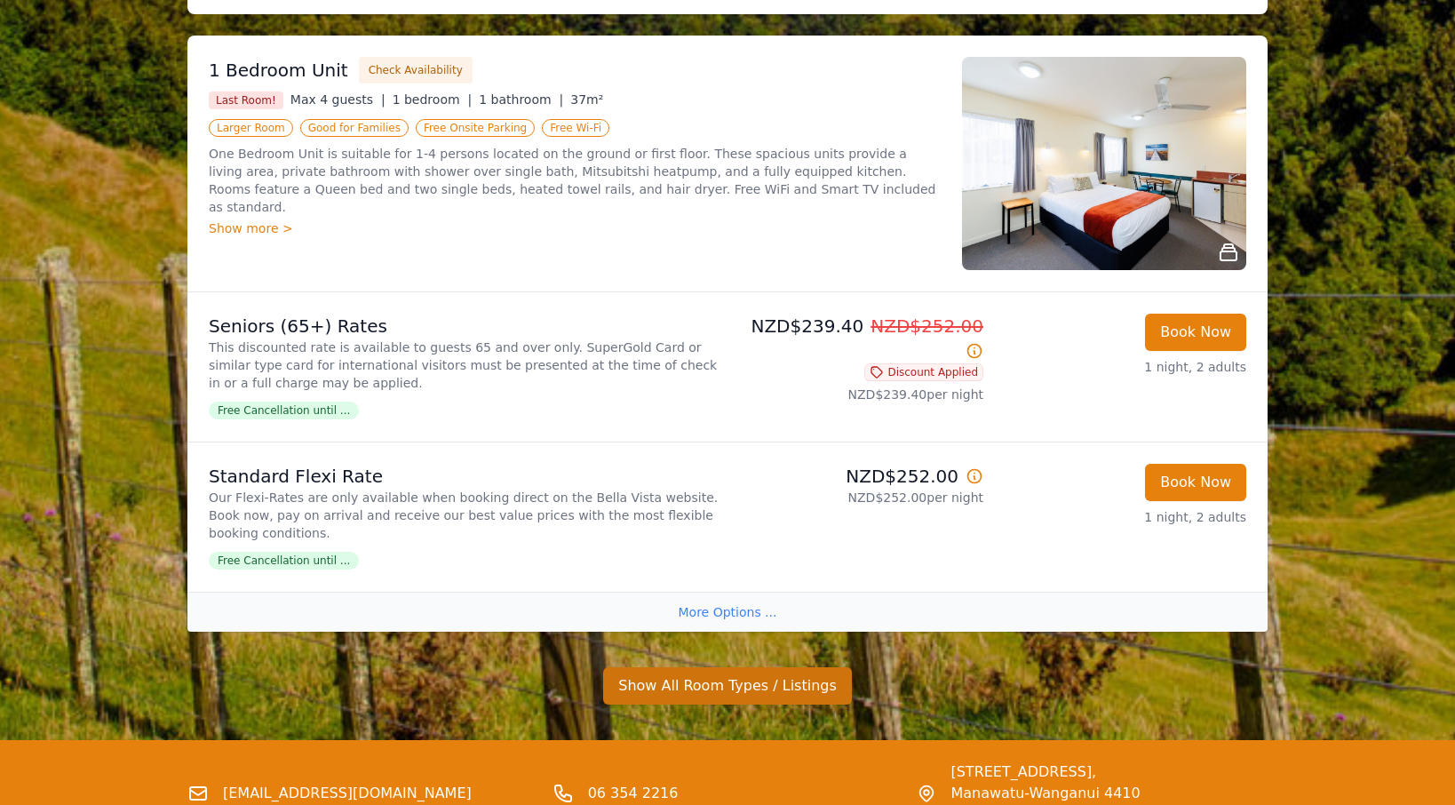
scroll to position [1424, 0]
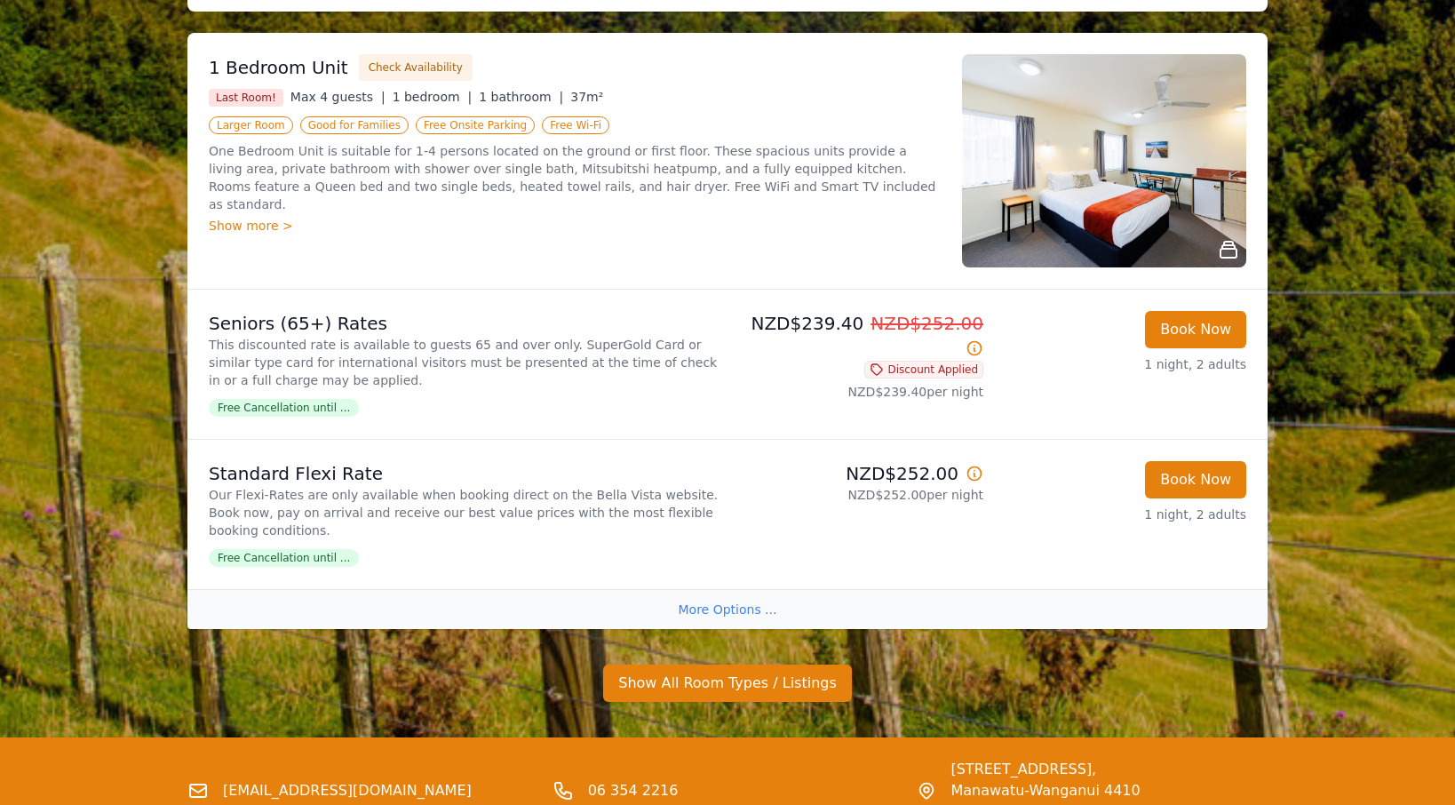
click at [727, 604] on div "More Options ..." at bounding box center [727, 609] width 1080 height 40
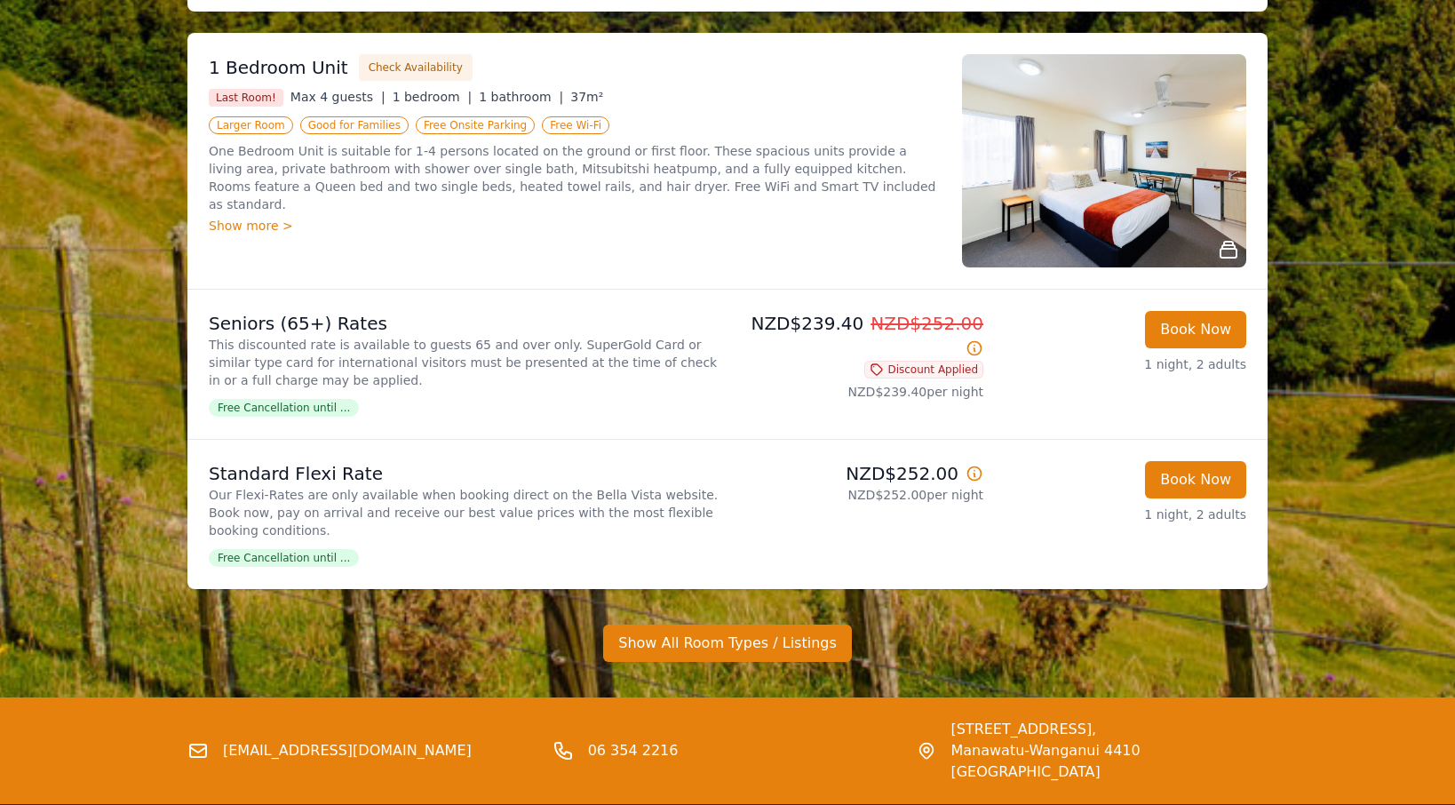
scroll to position [1452, 0]
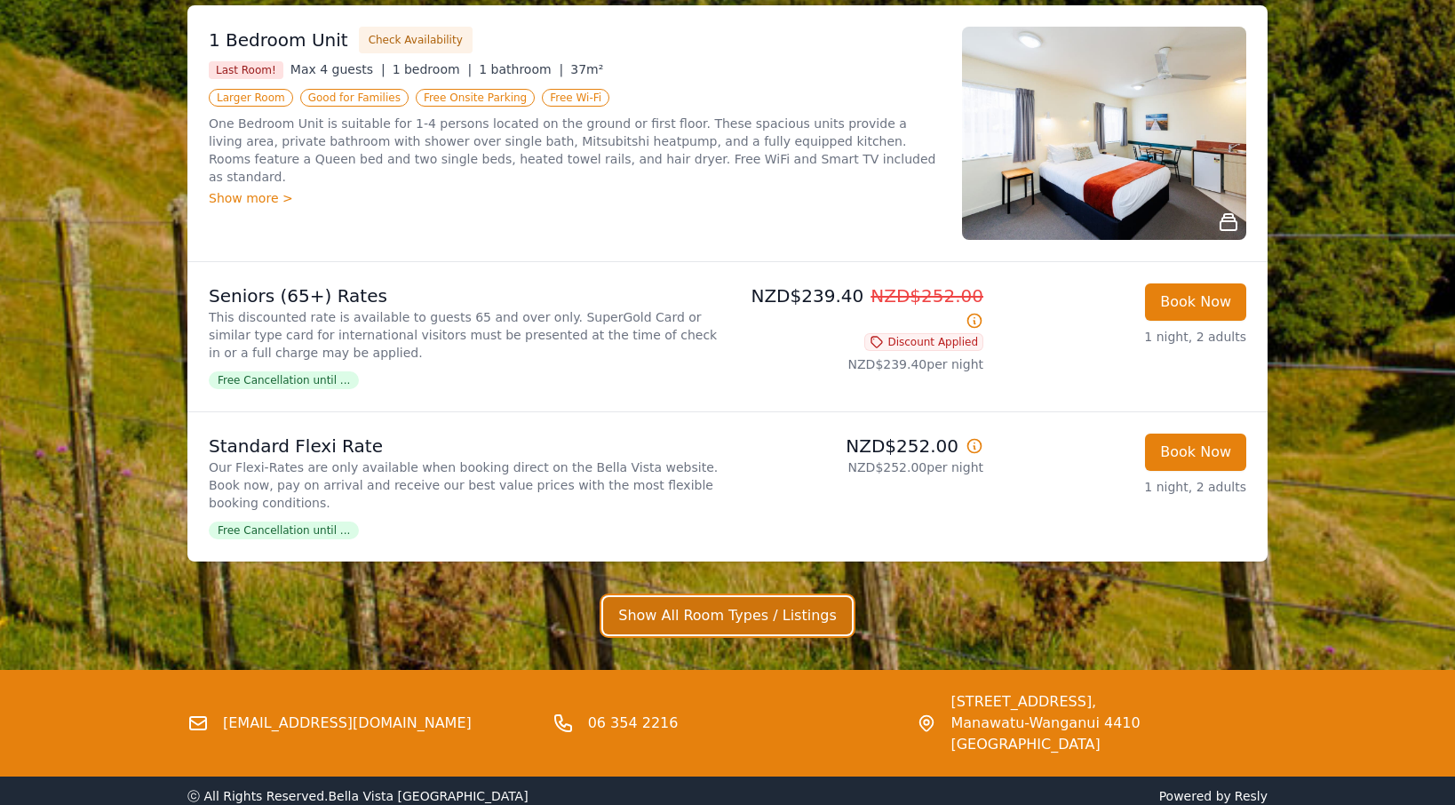
click at [725, 614] on button "Show All Room Types / Listings" at bounding box center [727, 615] width 249 height 37
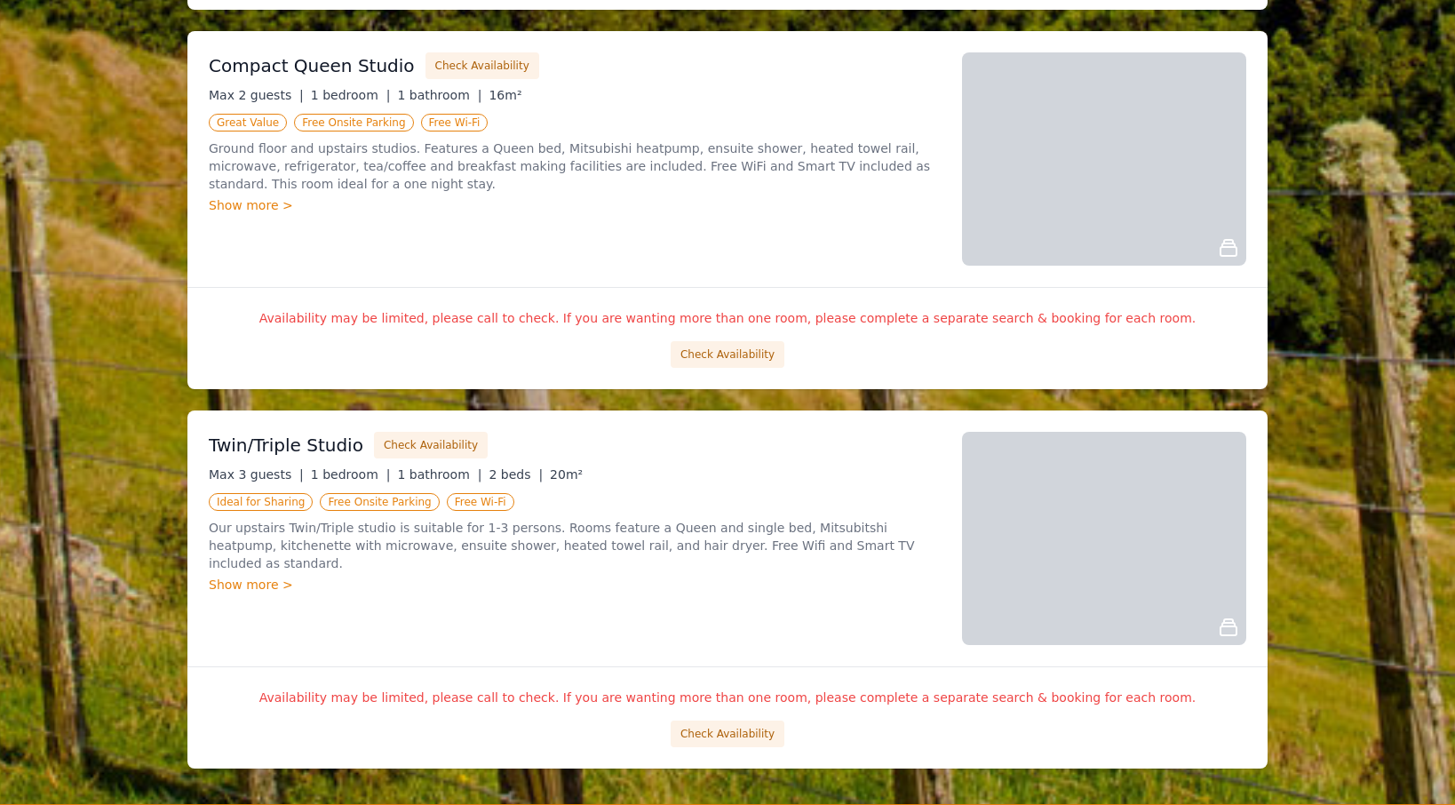
scroll to position [2022, 0]
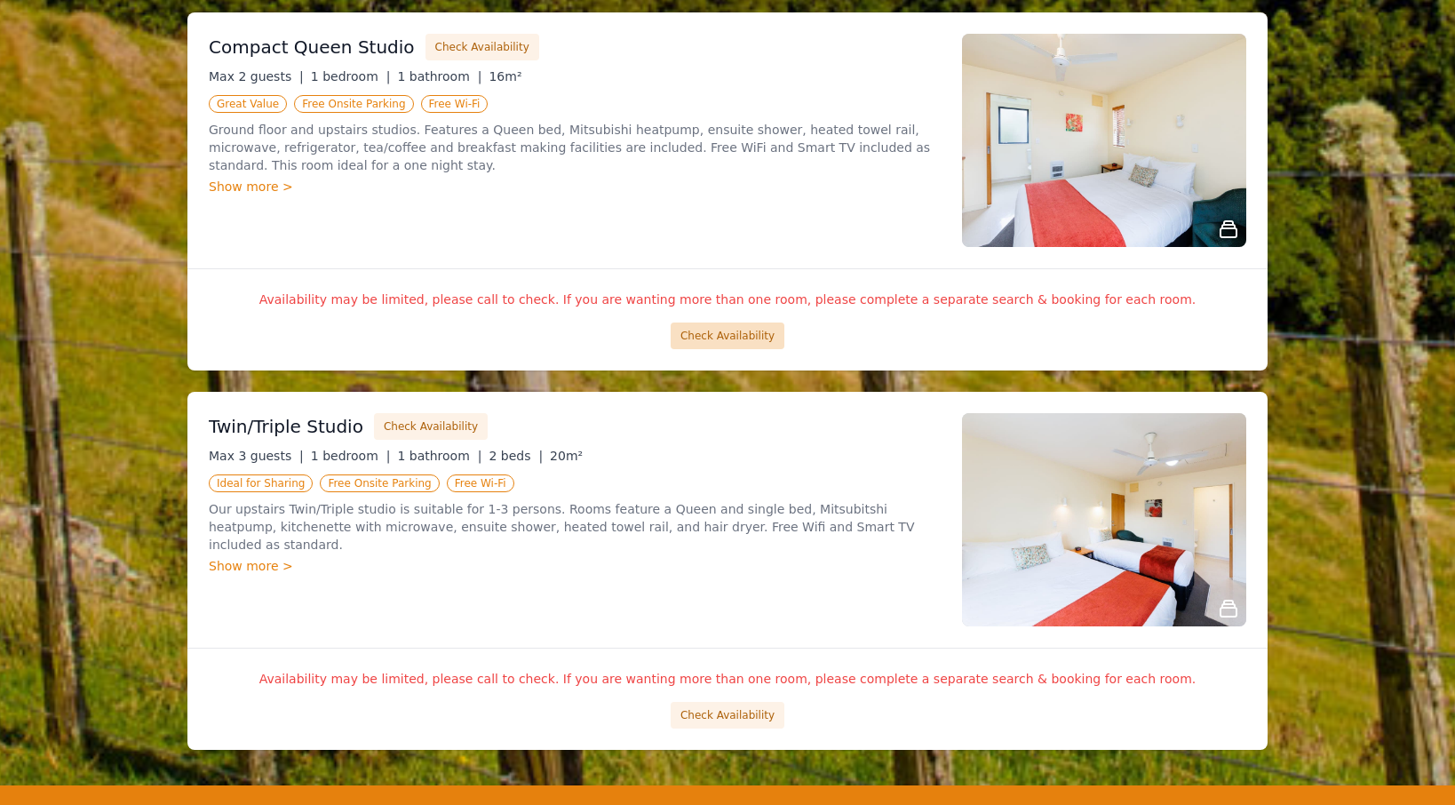
click at [756, 328] on button "Check Availability" at bounding box center [728, 335] width 114 height 27
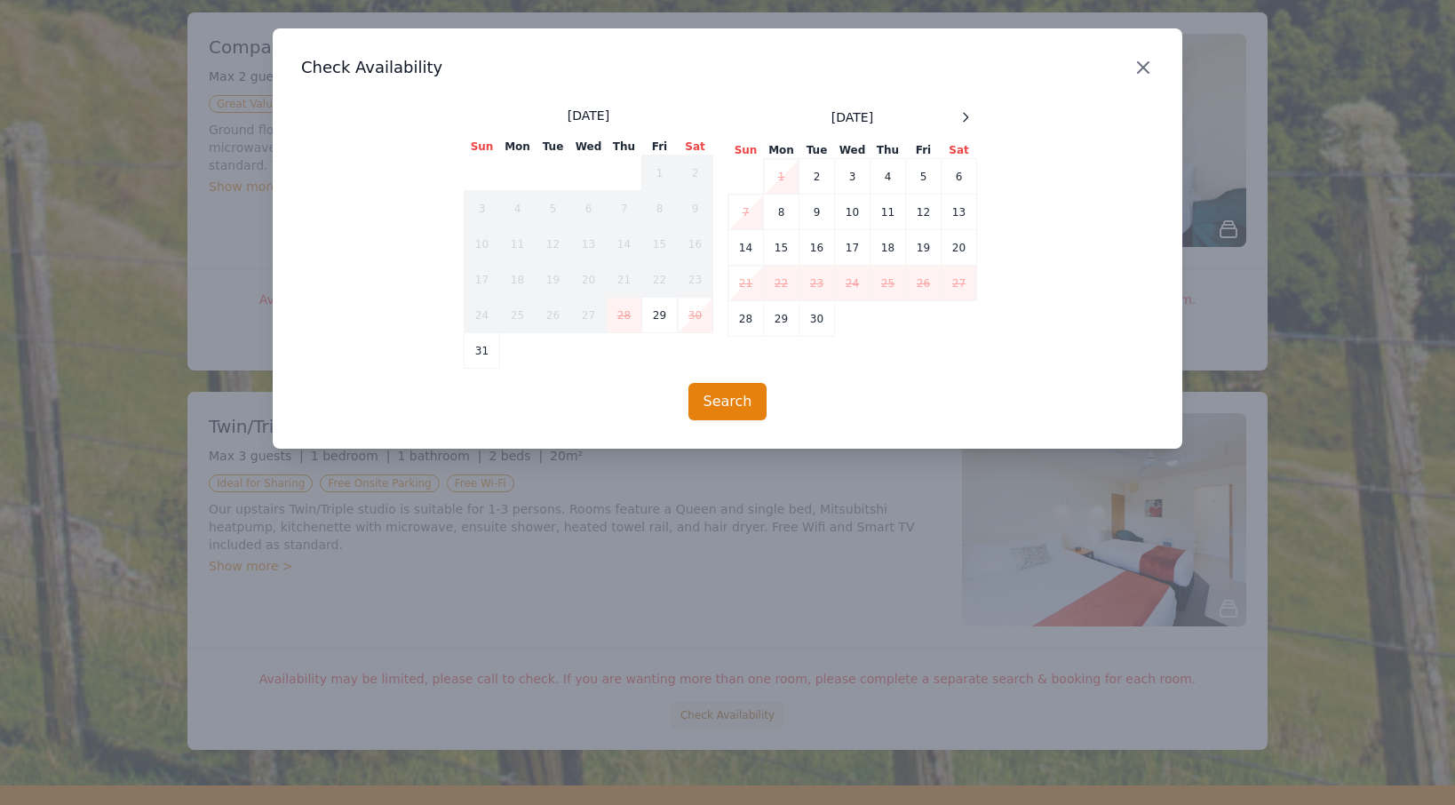
click at [1145, 75] on icon "button" at bounding box center [1143, 67] width 21 height 21
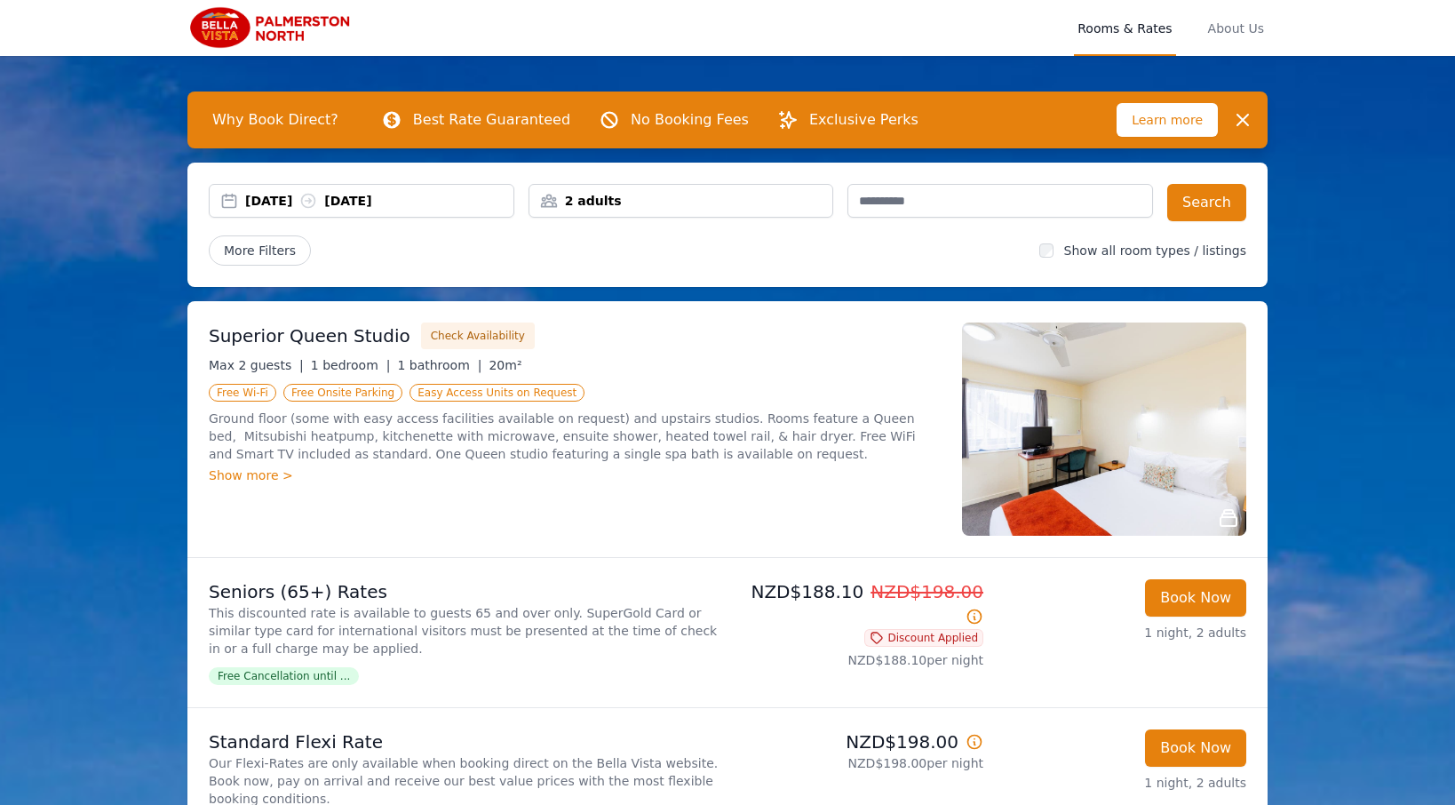
scroll to position [0, 0]
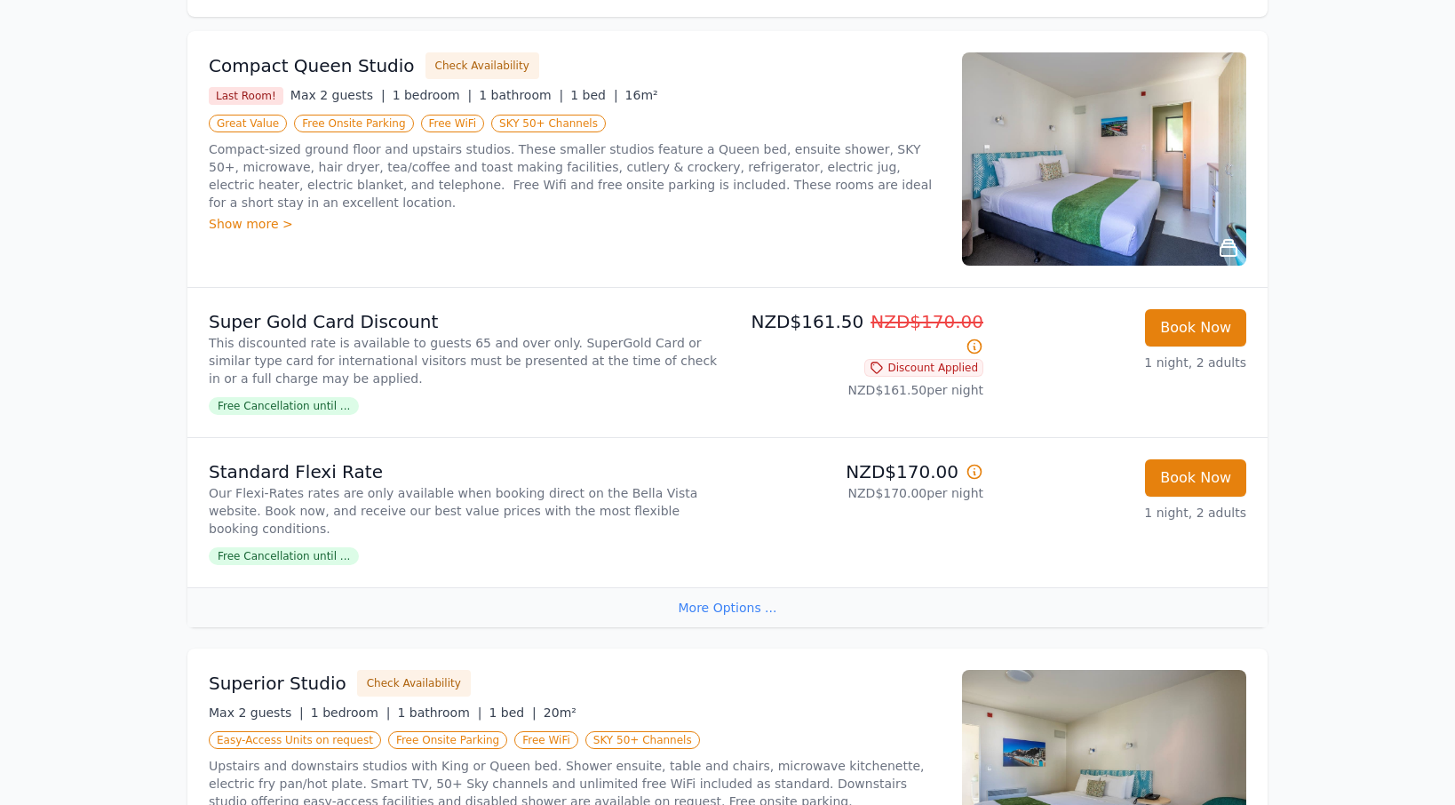
scroll to position [199, 0]
click at [1008, 174] on img at bounding box center [1104, 159] width 284 height 213
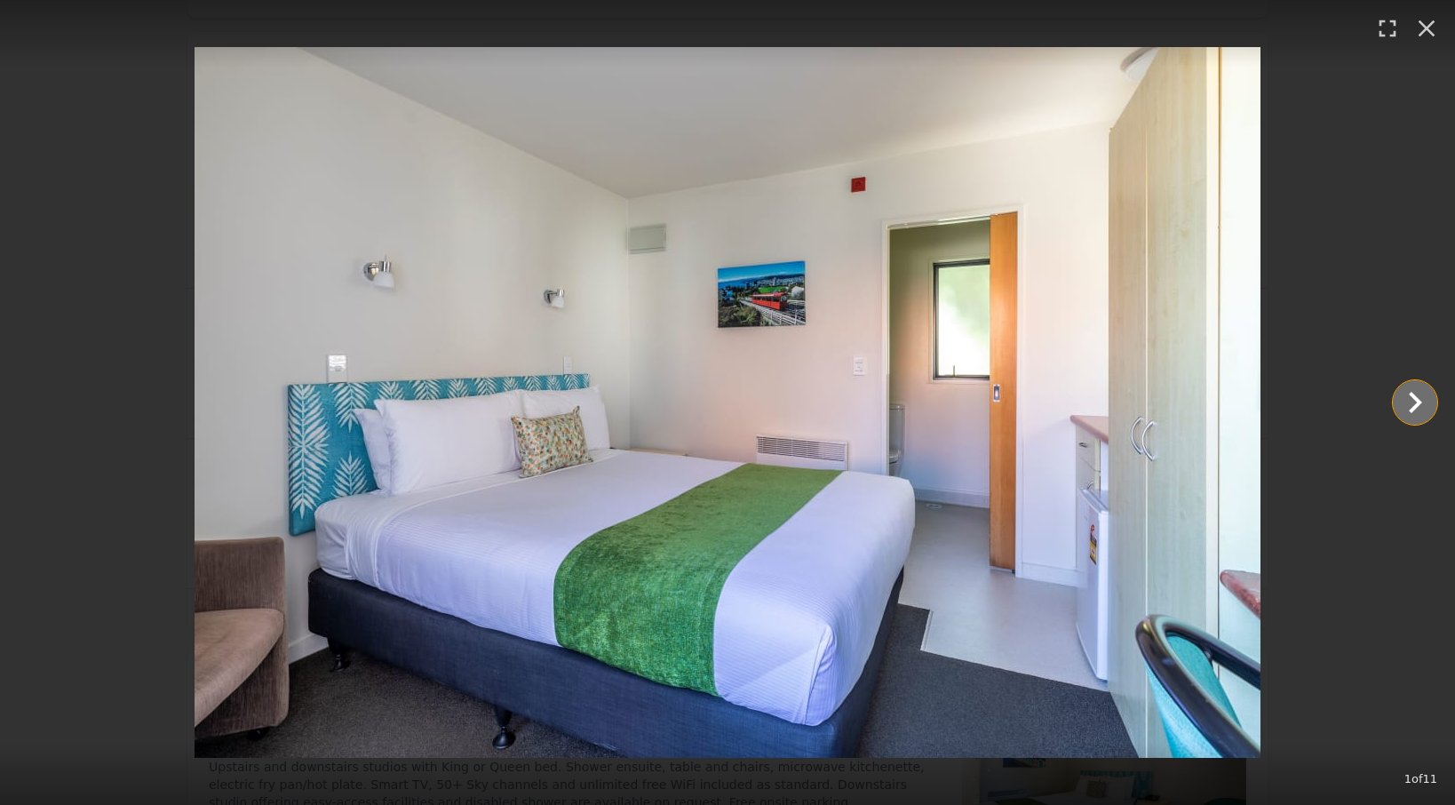
click at [1418, 405] on icon "Show slide 2 of 11" at bounding box center [1415, 402] width 13 height 21
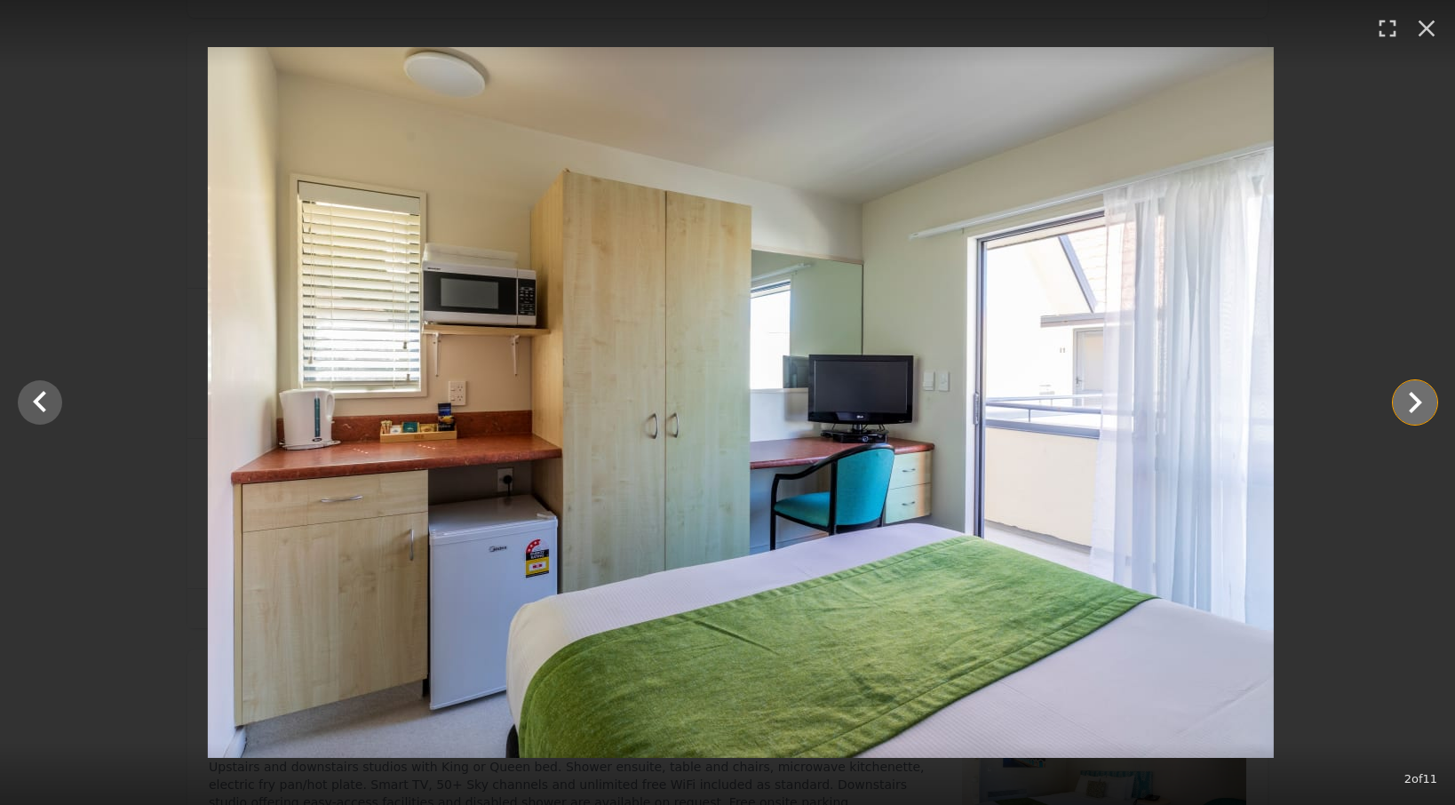
click at [1418, 405] on icon "Show slide 3 of 11" at bounding box center [1415, 402] width 13 height 21
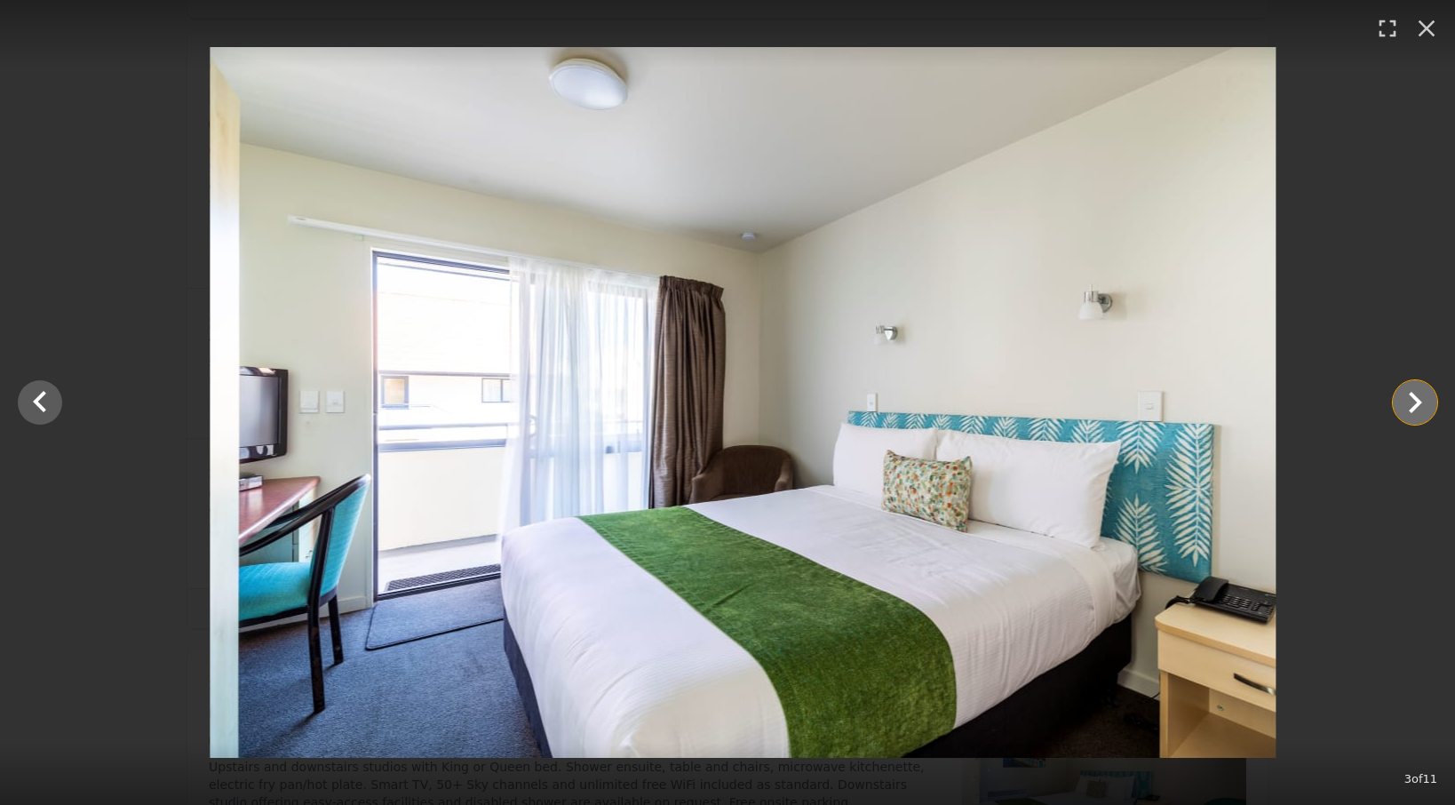
click at [1418, 405] on icon "Show slide 4 of 11" at bounding box center [1415, 402] width 13 height 21
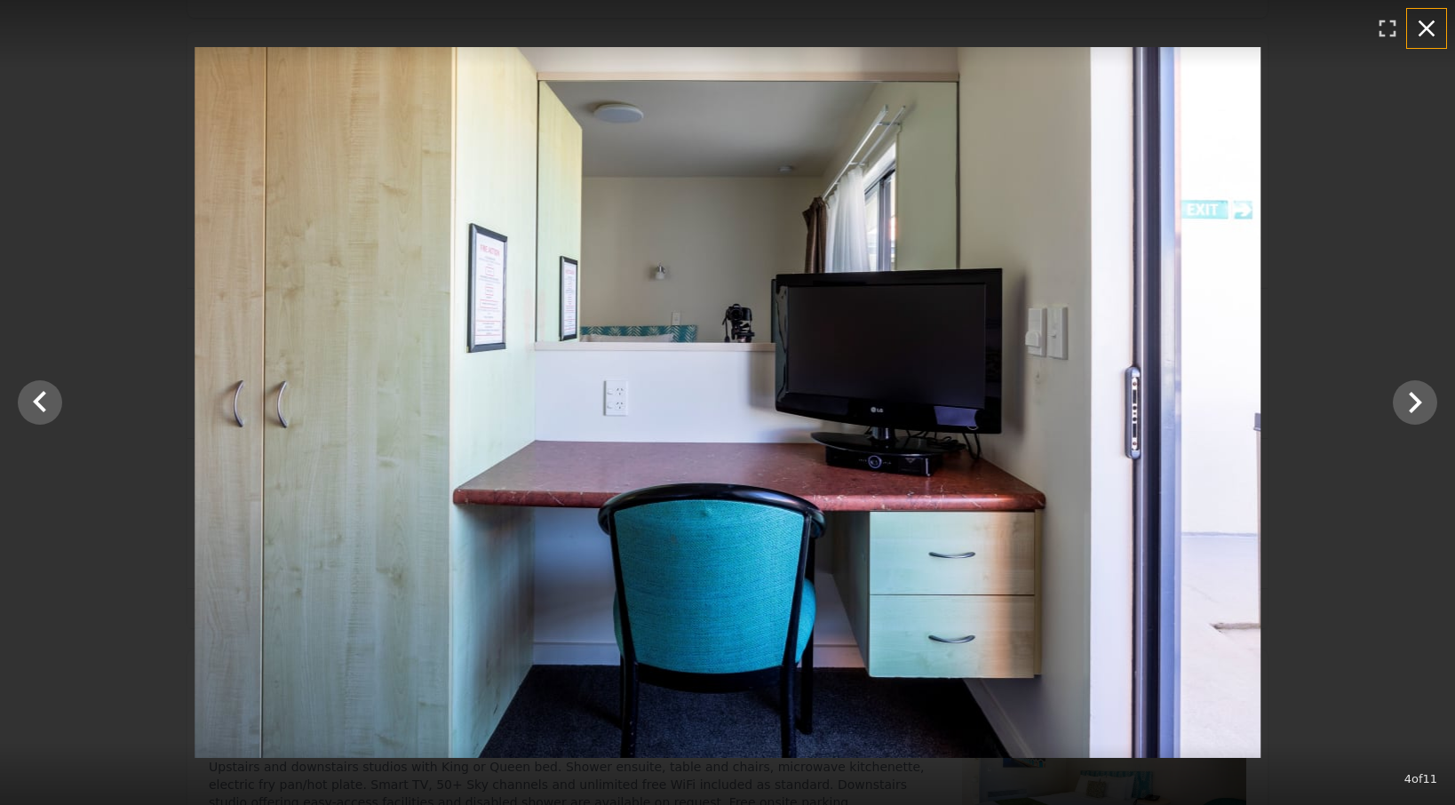
click at [1415, 41] on icon "button" at bounding box center [1427, 28] width 28 height 28
